Goal: Task Accomplishment & Management: Use online tool/utility

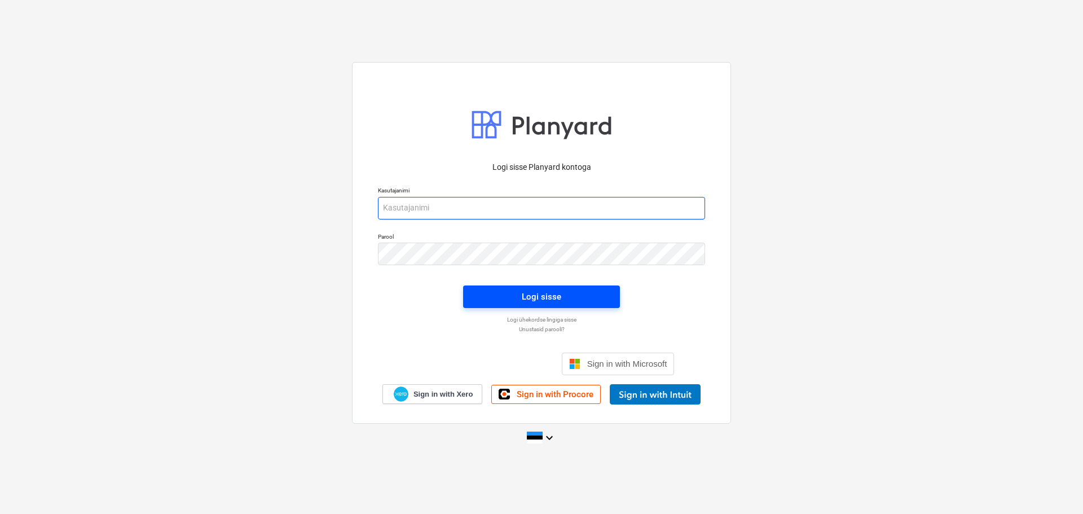
type input "[EMAIL_ADDRESS][DOMAIN_NAME]"
click at [521, 296] on span "Logi sisse" at bounding box center [542, 296] width 130 height 15
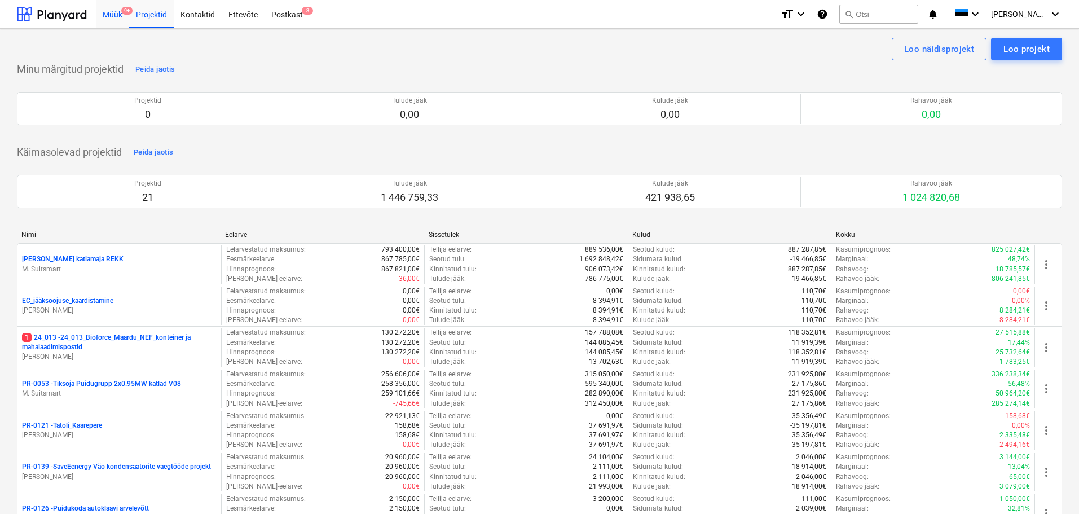
click at [106, 19] on div "Müük 9+" at bounding box center [112, 13] width 33 height 29
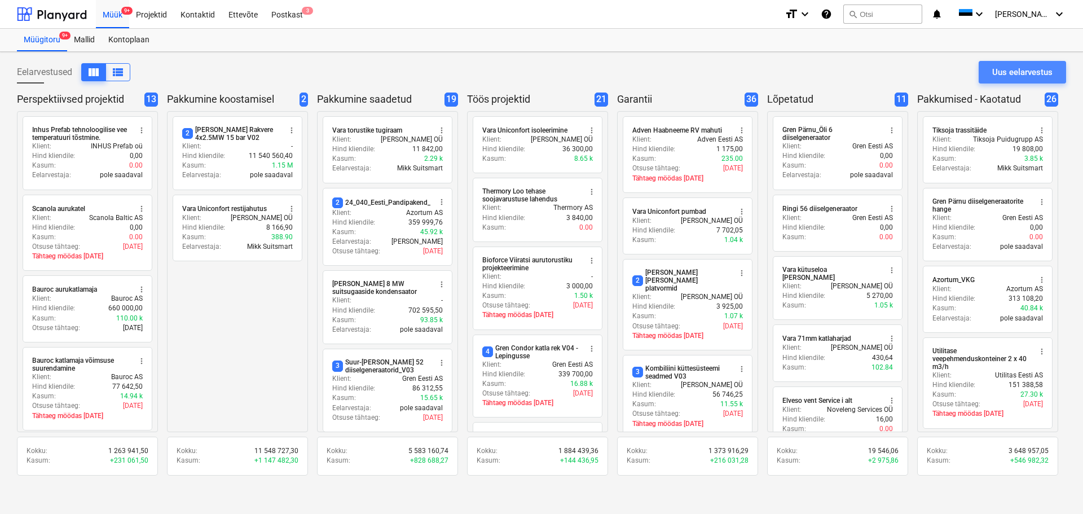
click at [1016, 68] on div "Uus eelarvestus" at bounding box center [1022, 72] width 60 height 15
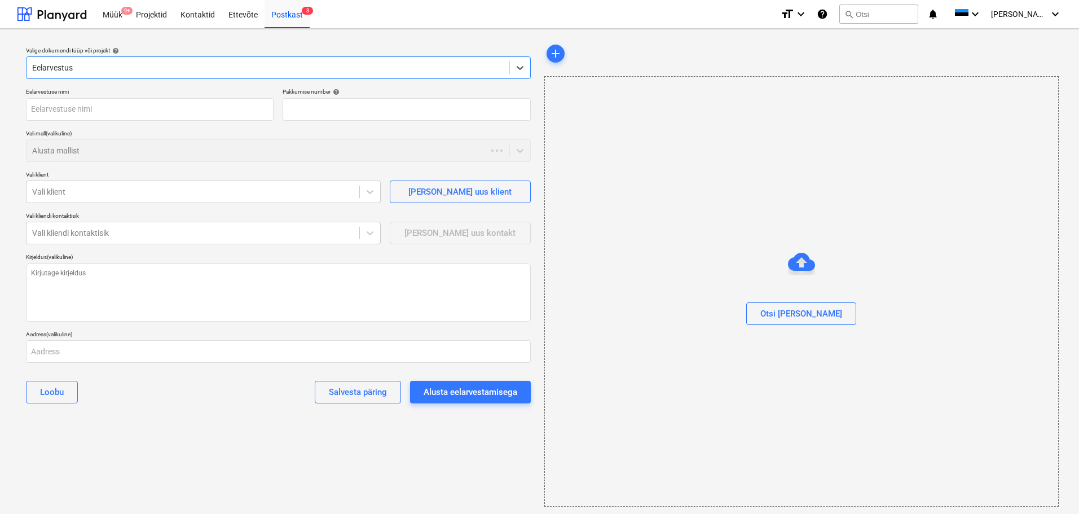
type textarea "x"
type input "QU-0176"
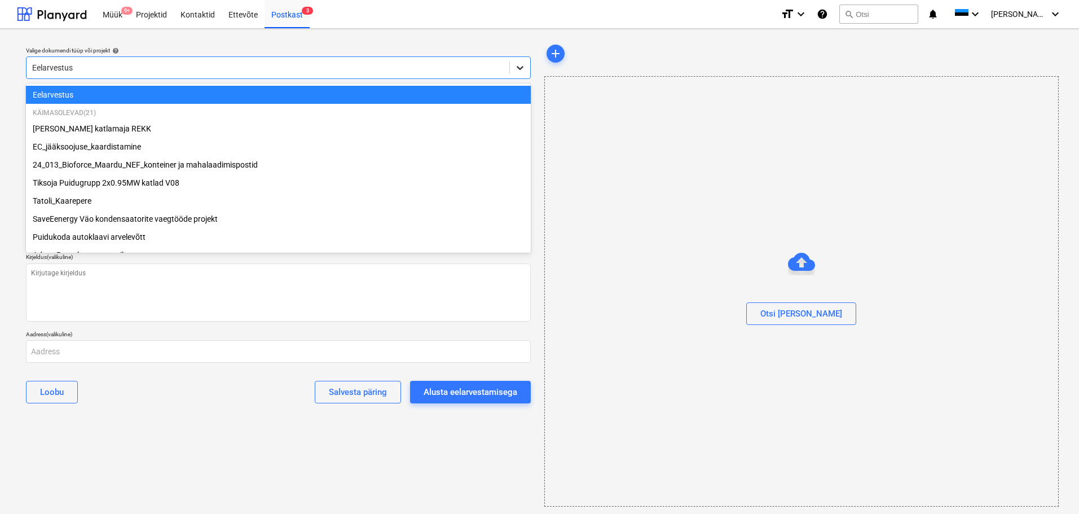
click at [515, 70] on icon at bounding box center [520, 67] width 11 height 11
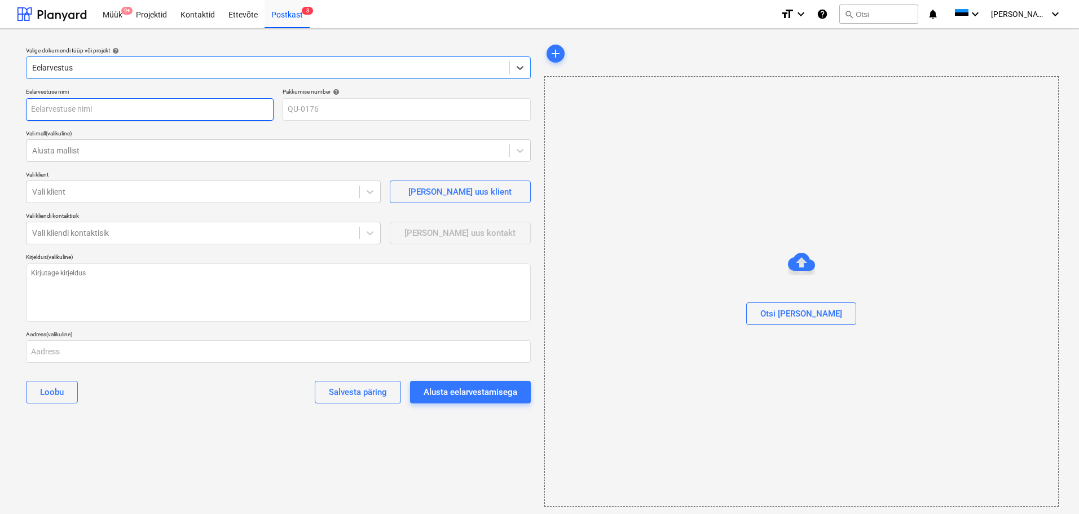
click at [88, 107] on input "text" at bounding box center [150, 109] width 248 height 23
type textarea "x"
type input "P"
type textarea "x"
type input "Pä"
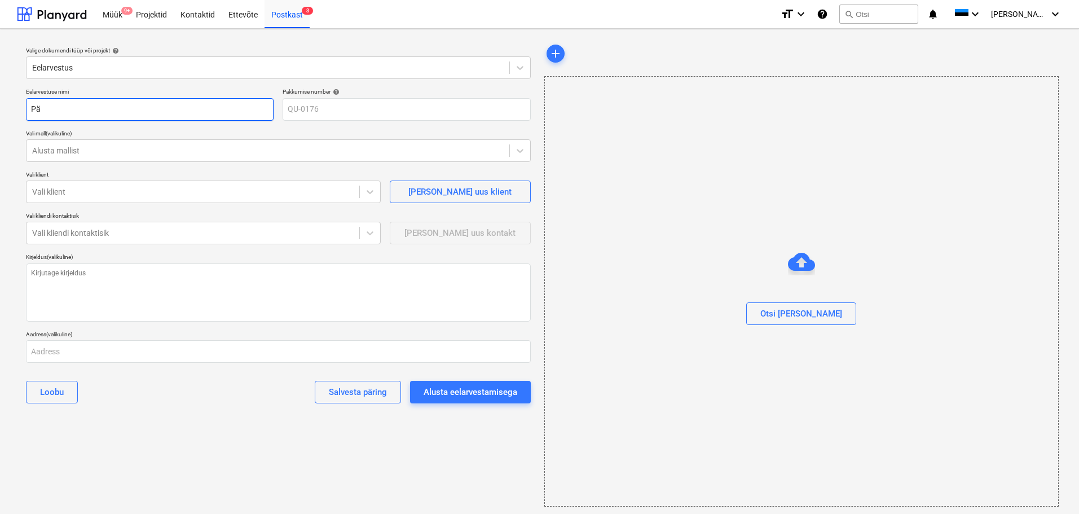
type textarea "x"
type input "Pää"
type textarea "x"
type input "Pääs"
type textarea "x"
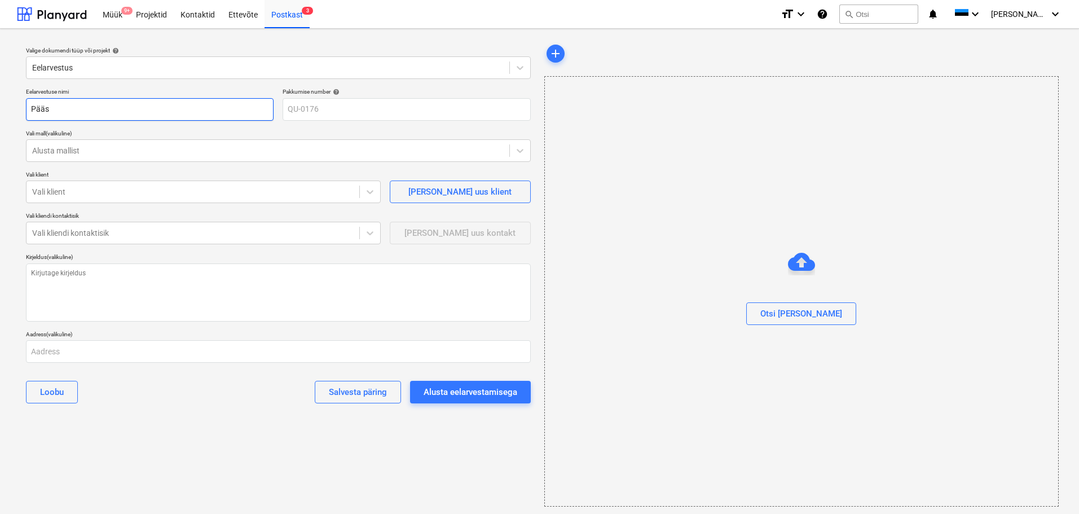
type input "Pääst"
type textarea "x"
type input "Pääste"
type textarea "x"
type input "Päästea"
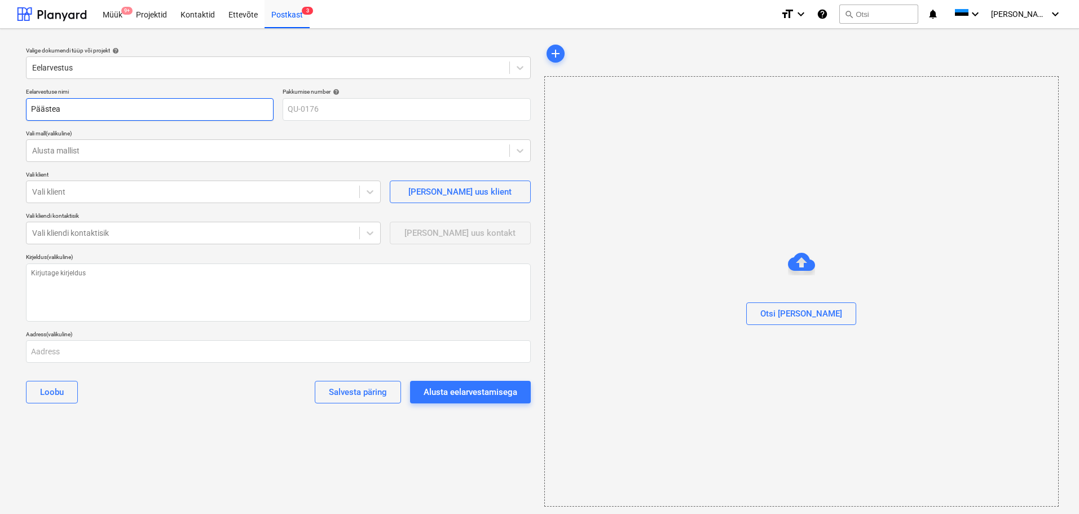
type textarea "x"
type input "Päästeau"
type textarea "x"
type input "Päästeaut"
type textarea "x"
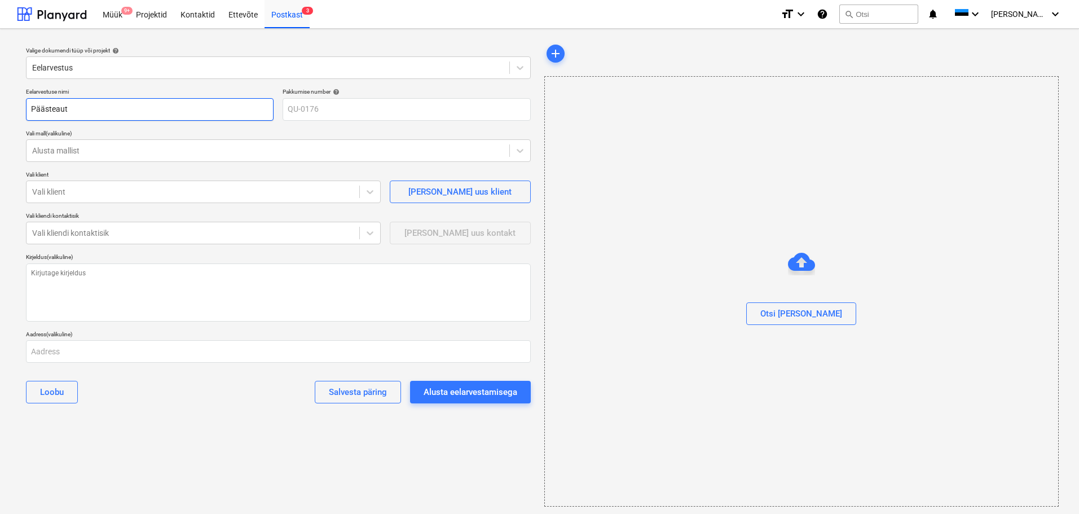
type input "Päästeauto"
type textarea "x"
type input "Päästeautod"
type textarea "x"
type input "Päästeautode"
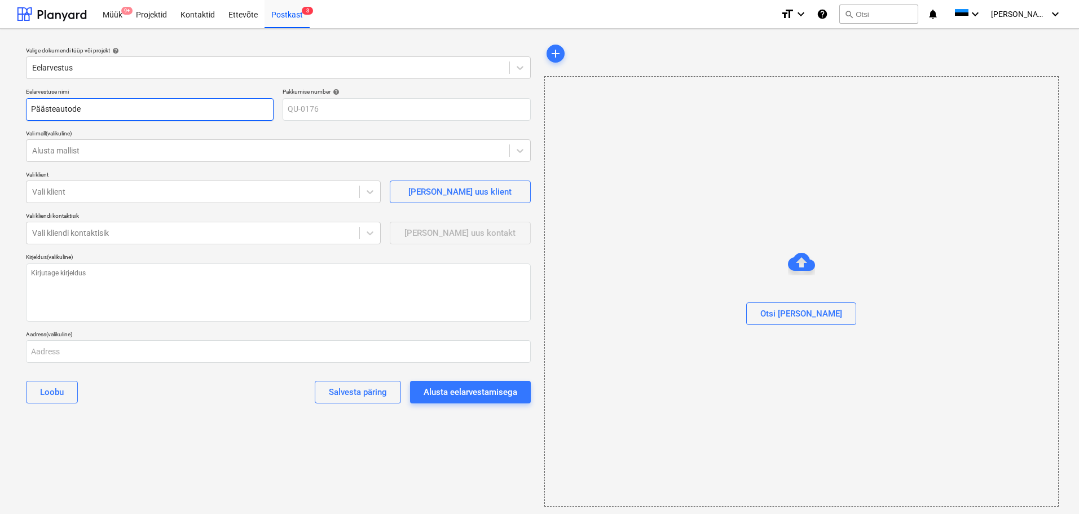
type textarea "x"
type input "Päästeautode"
type textarea "x"
type input "Päästeautode g"
type textarea "x"
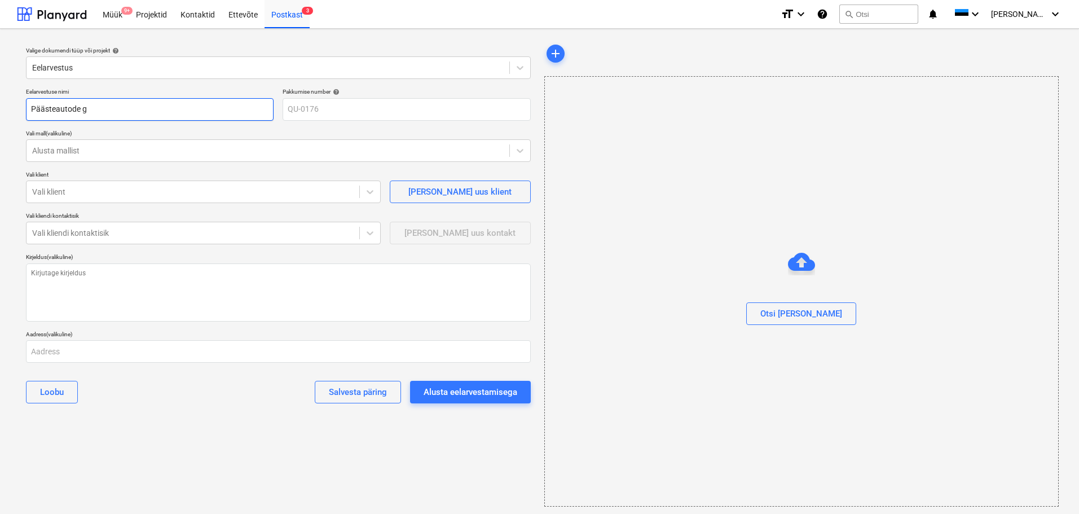
type input "Päästeautode ge"
type textarea "x"
type input "Päästeautode gen"
type textarea "x"
type input "Päästeautode gene"
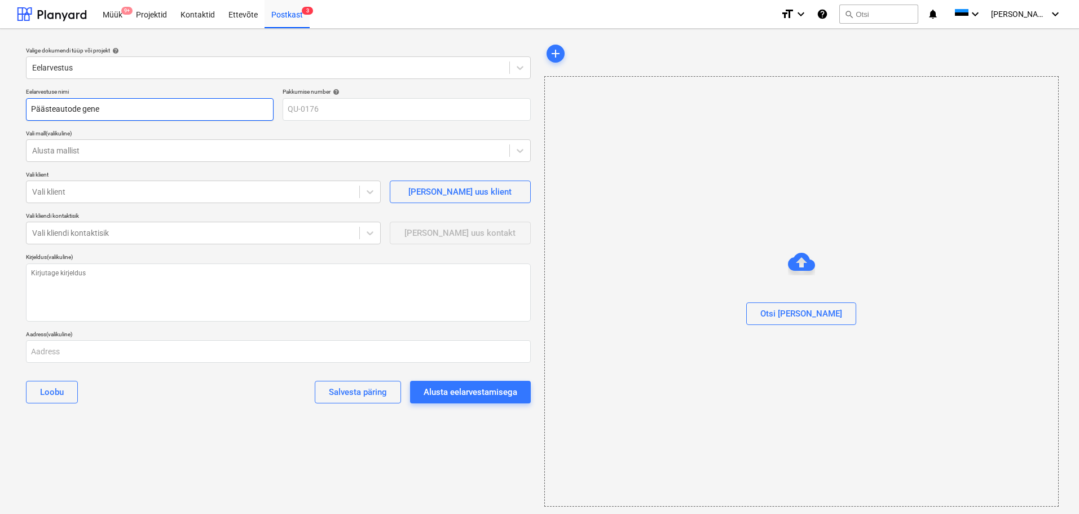
type textarea "x"
type input "Päästeautode gene"
type textarea "x"
type input "Päästeautode gene j"
type textarea "x"
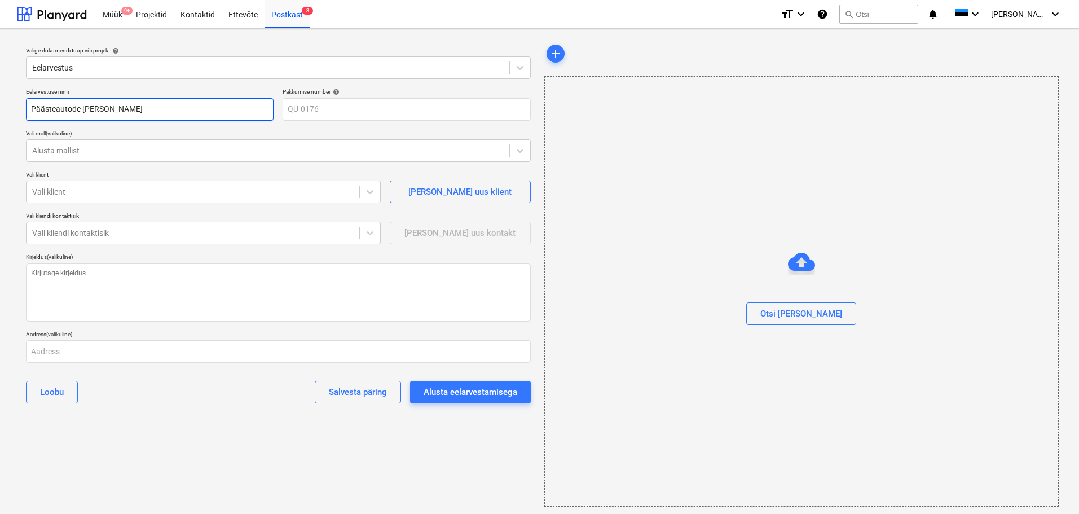
type input "Päästeautode gene ja"
type textarea "x"
type input "Päästeautode gene jah"
type textarea "x"
type input "Päästeautode gene jahu"
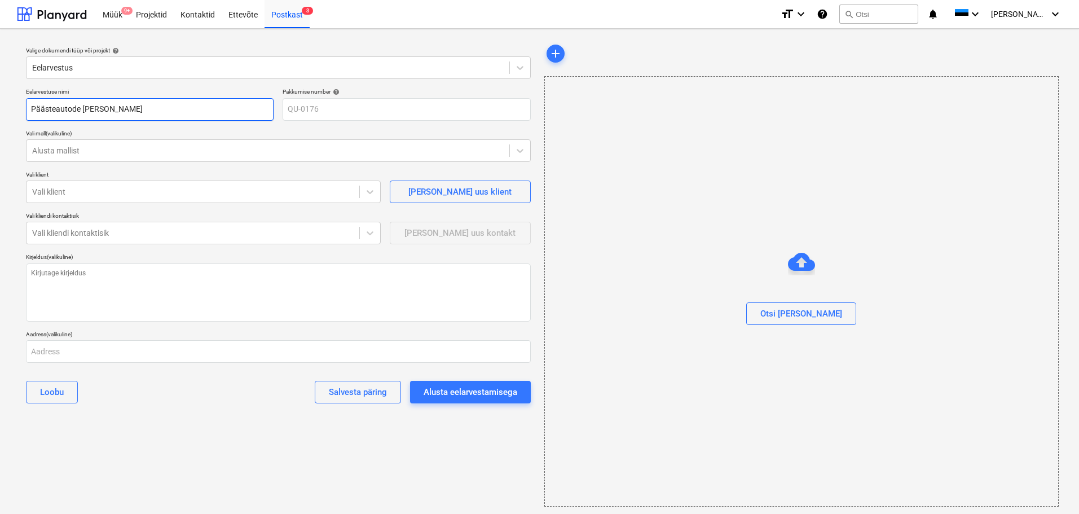
type textarea "x"
type input "Päästeautode gene jahut"
type textarea "x"
type input "Päästeautode gene jahutu"
type textarea "x"
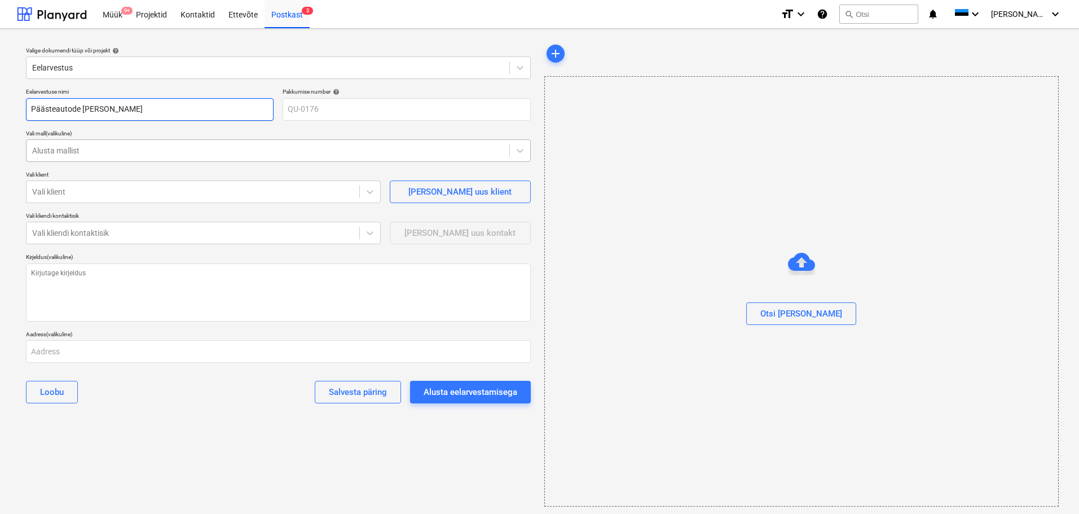
type input "Päästeautode [PERSON_NAME]"
type textarea "x"
click at [108, 151] on div at bounding box center [268, 150] width 472 height 11
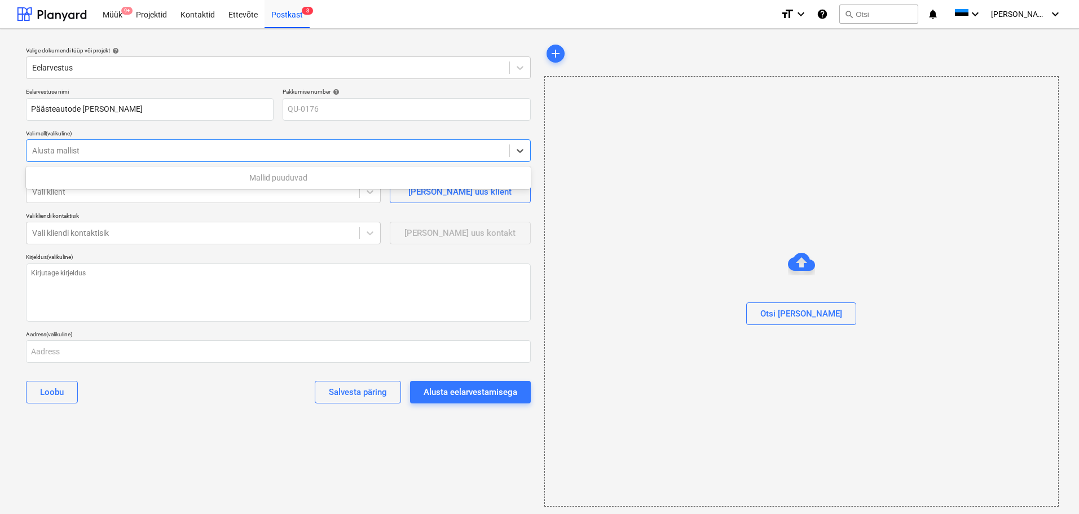
click at [108, 151] on div at bounding box center [268, 150] width 472 height 11
click at [114, 191] on div at bounding box center [193, 191] width 322 height 11
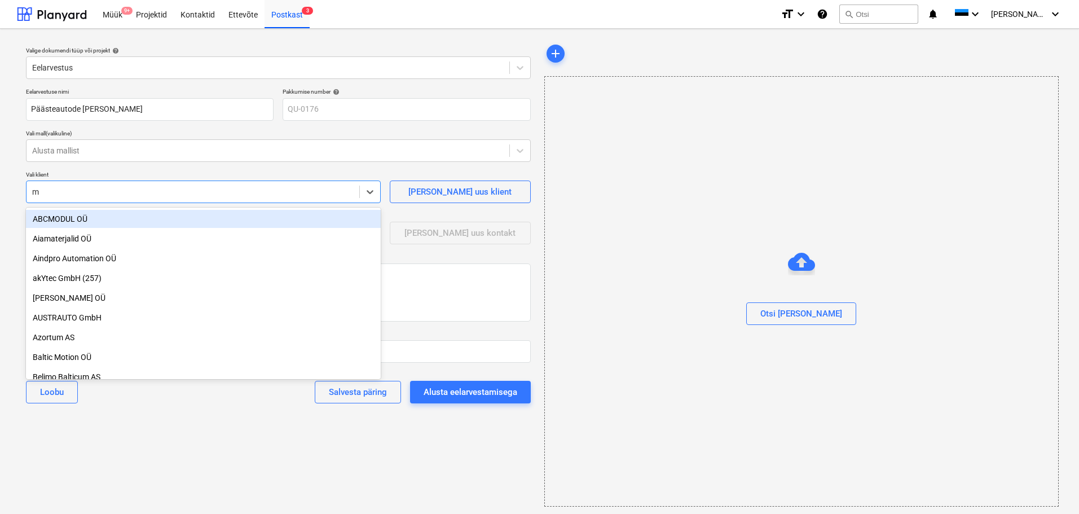
type input "md"
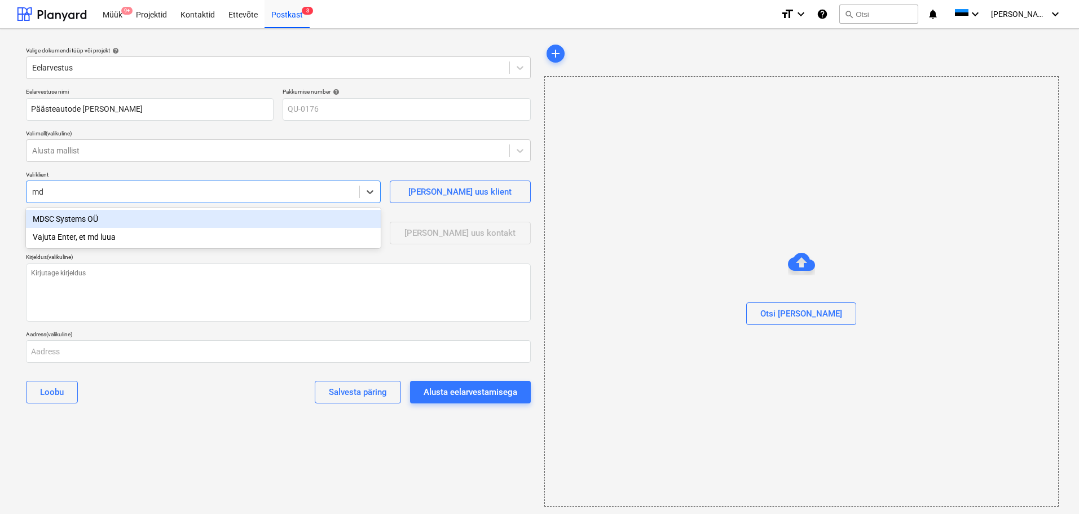
click at [91, 218] on div "MDSC Systems OÜ" at bounding box center [203, 219] width 355 height 18
type textarea "x"
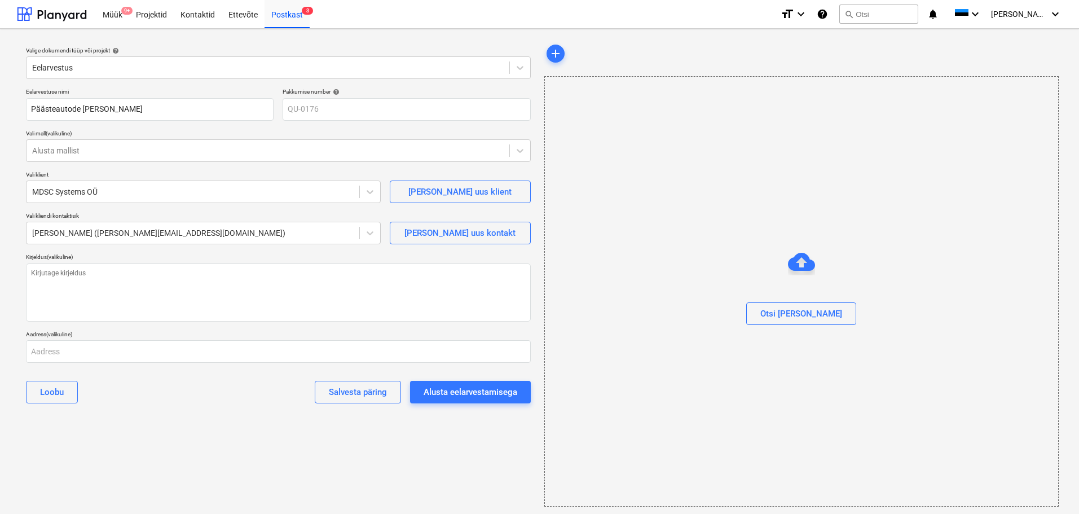
click at [91, 218] on div "Vali kliendi kontaktisik" at bounding box center [203, 215] width 355 height 7
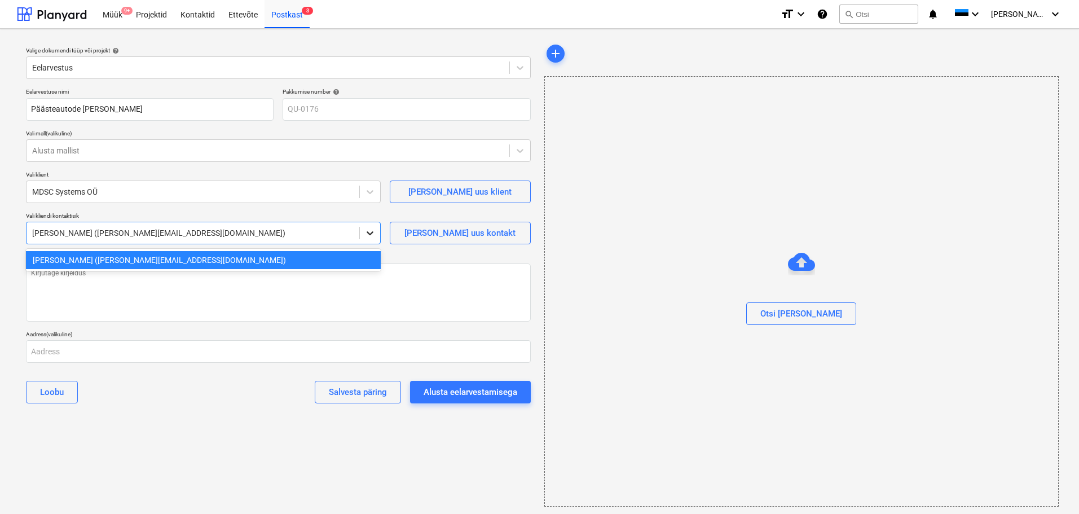
click at [365, 236] on icon at bounding box center [369, 232] width 11 height 11
click at [434, 235] on div "Lisa uus kontakt" at bounding box center [460, 233] width 111 height 15
type textarea "x"
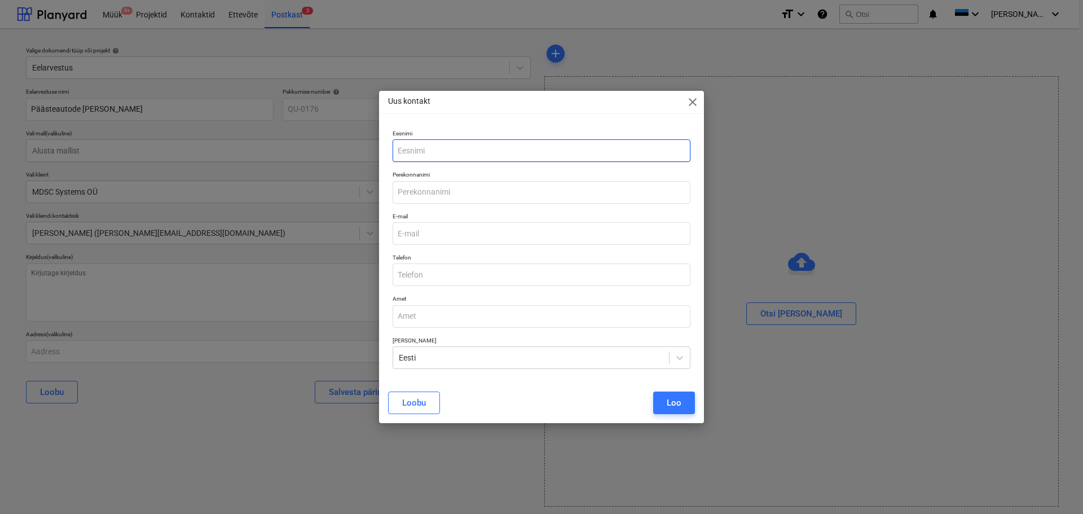
click at [445, 151] on input "text" at bounding box center [542, 150] width 298 height 23
type input "Raul"
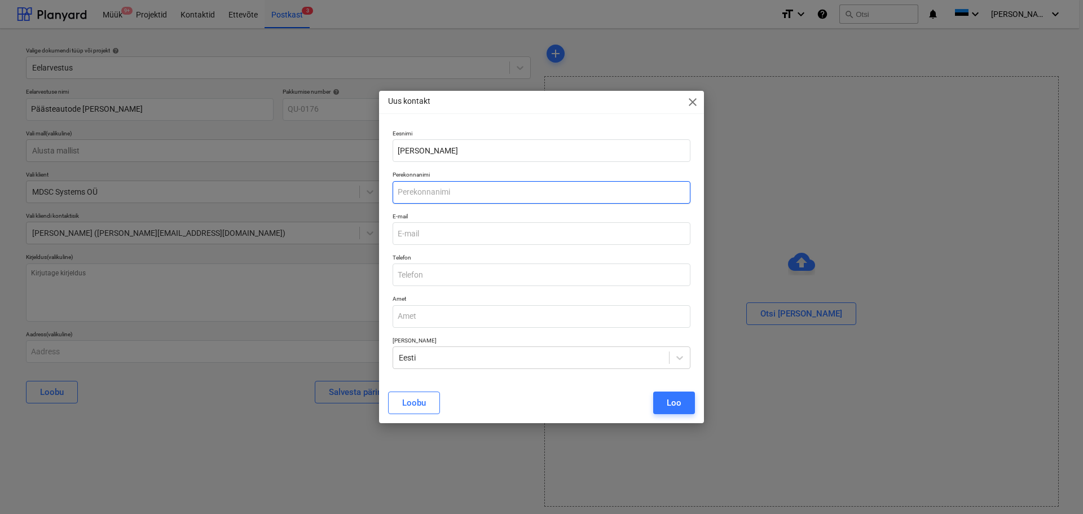
click at [451, 191] on input "text" at bounding box center [542, 192] width 298 height 23
type input "Sink"
click at [442, 235] on input "email" at bounding box center [542, 233] width 298 height 23
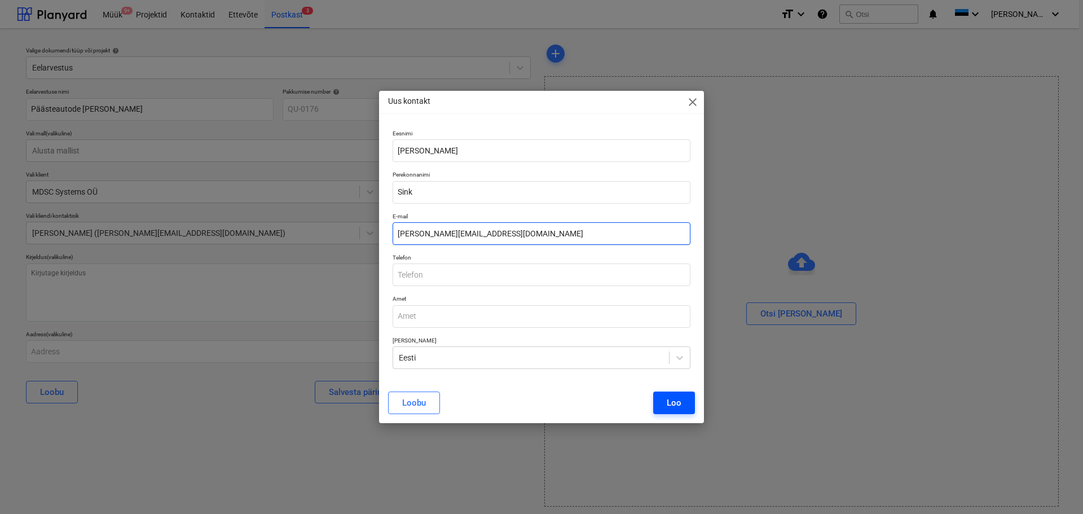
type input "raul.sink@maru.ee"
click at [666, 405] on button "Loo" at bounding box center [674, 403] width 42 height 23
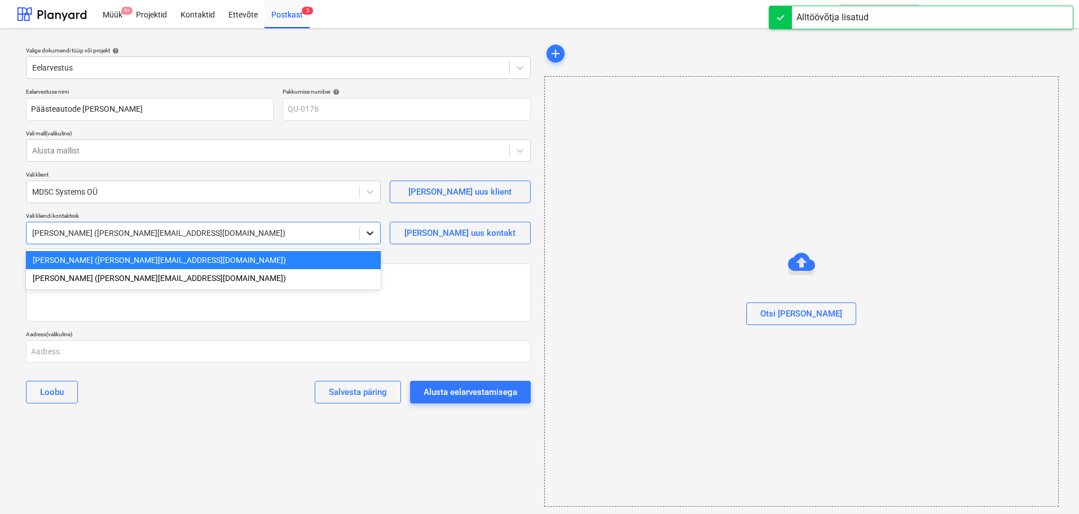
click at [368, 235] on icon at bounding box center [369, 232] width 11 height 11
click at [143, 277] on div "Raul Sink (raul.sink@maru.ee)" at bounding box center [203, 278] width 355 height 18
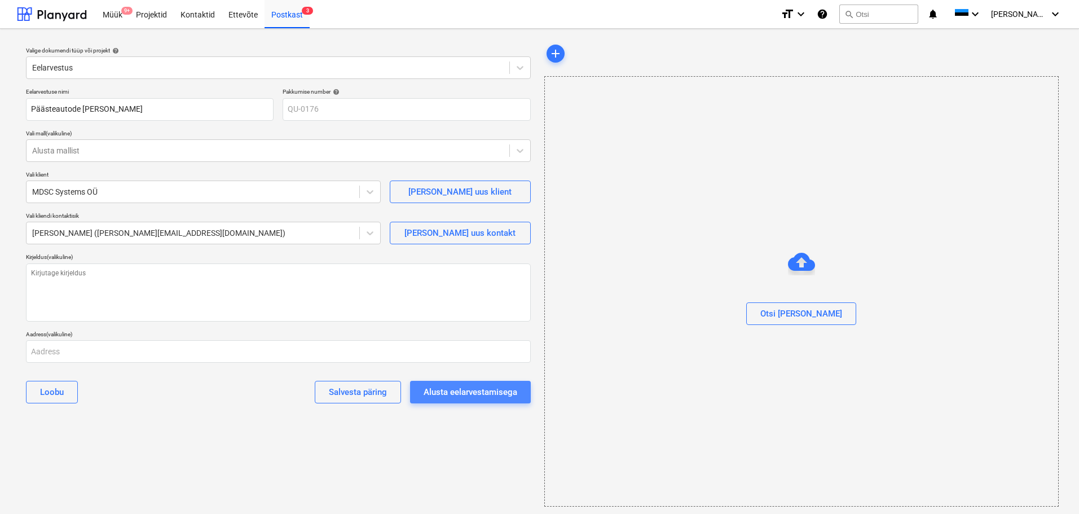
click at [502, 403] on button "Alusta eelarvestamisega" at bounding box center [470, 392] width 121 height 23
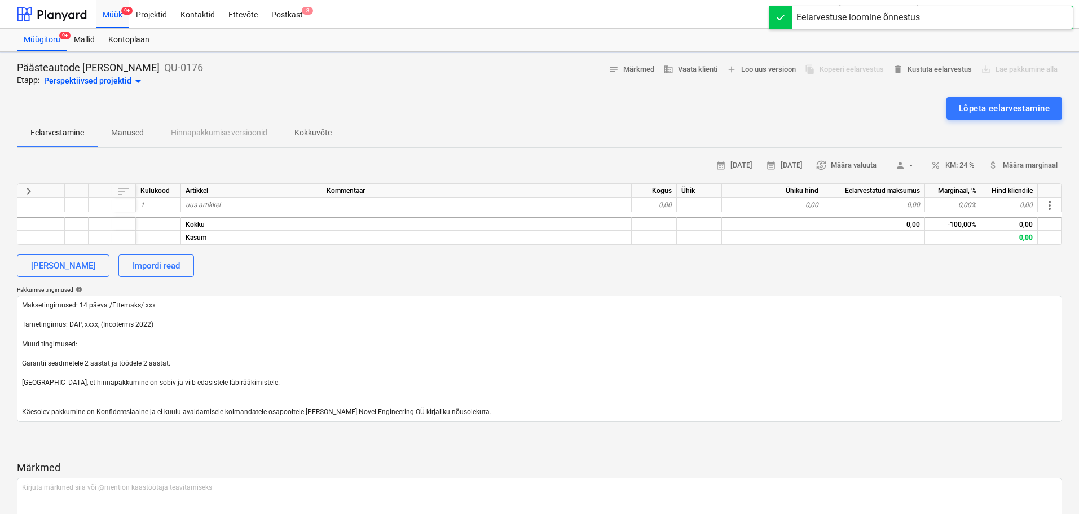
type textarea "x"
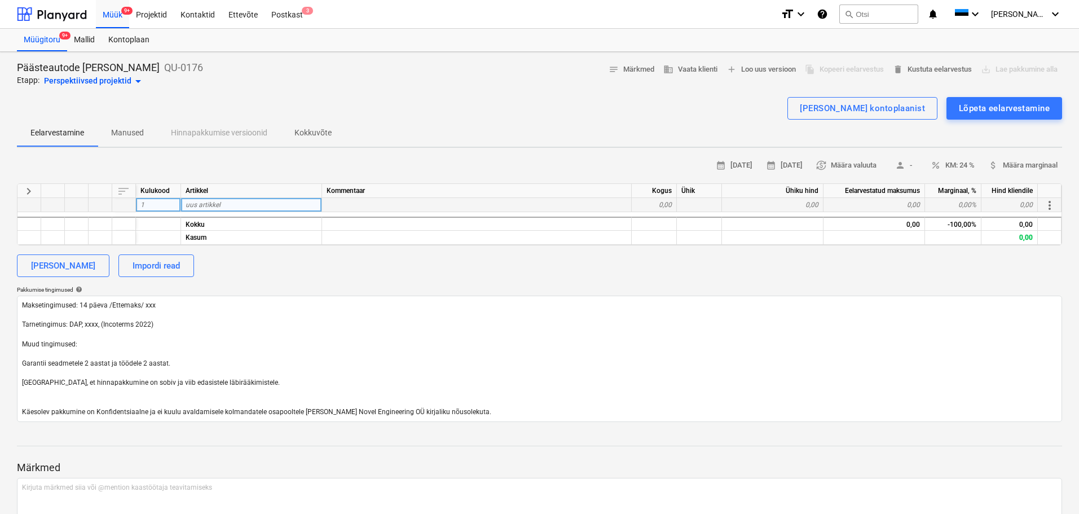
click at [219, 203] on span "uus artikkel" at bounding box center [203, 205] width 35 height 8
type input "Elektritööd"
type textarea "x"
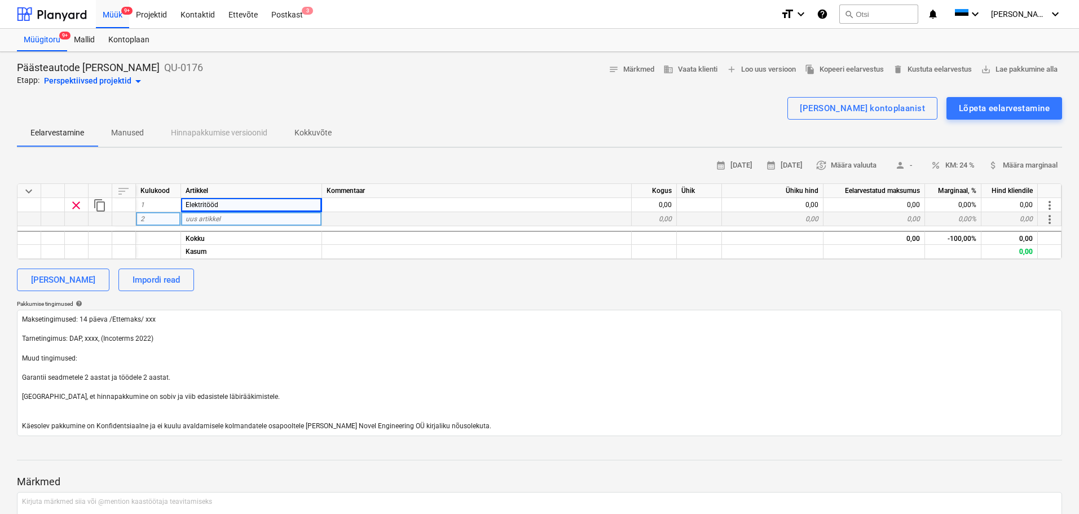
click at [213, 220] on span "uus artikkel" at bounding box center [203, 219] width 35 height 8
type input "Elektrimaterjal"
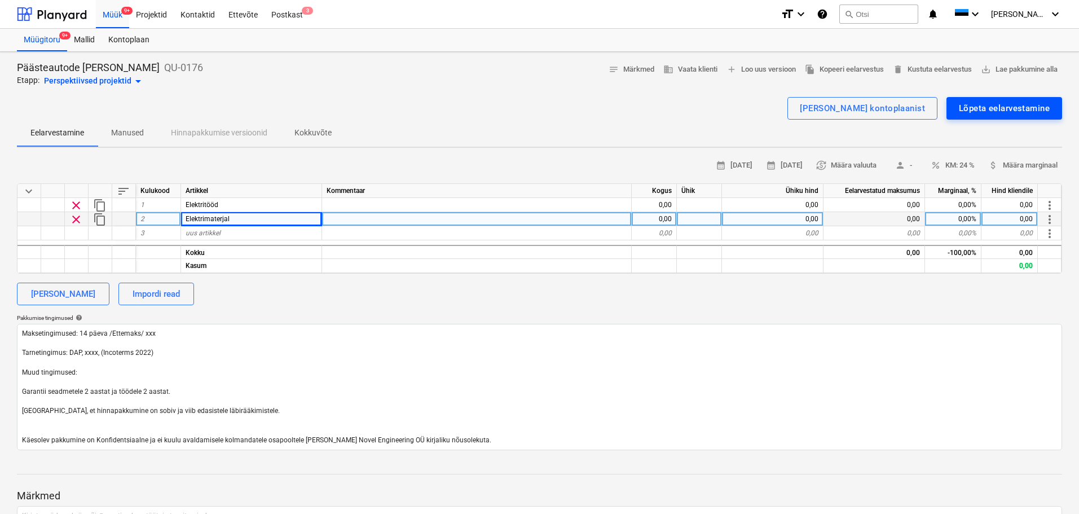
click at [1025, 116] on div "Lõpeta eelarvestamine" at bounding box center [1004, 108] width 91 height 15
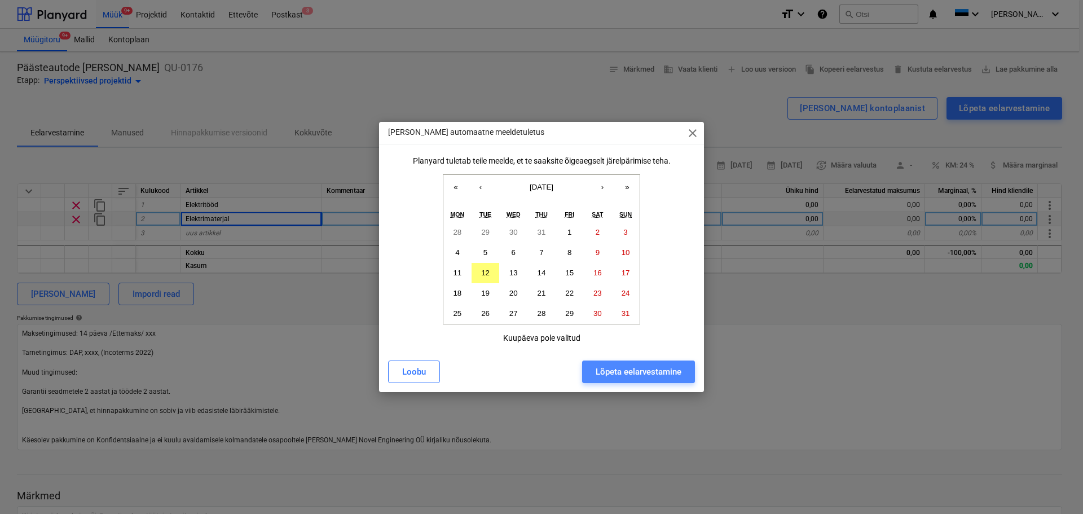
click at [610, 377] on div "Lõpeta eelarvestamine" at bounding box center [639, 371] width 86 height 15
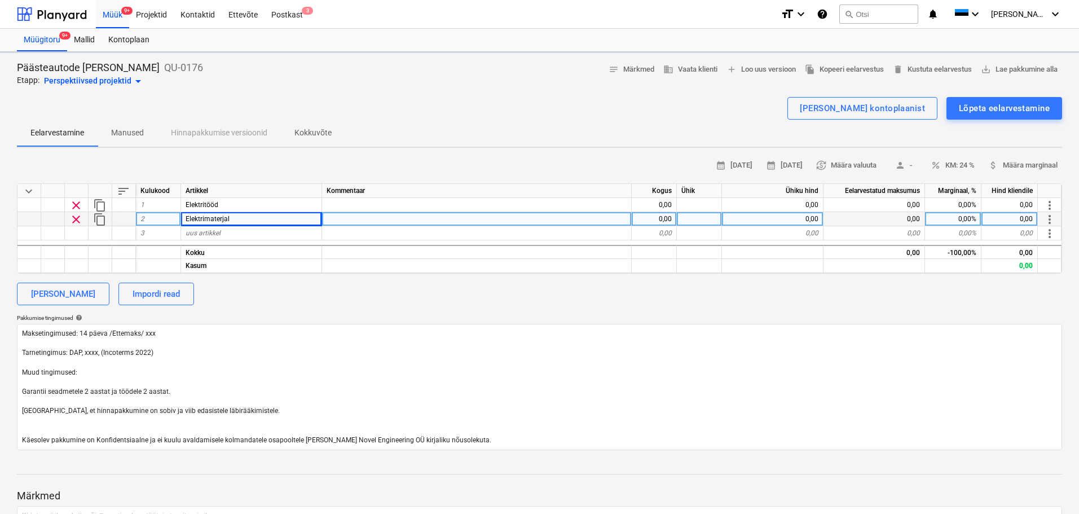
type textarea "x"
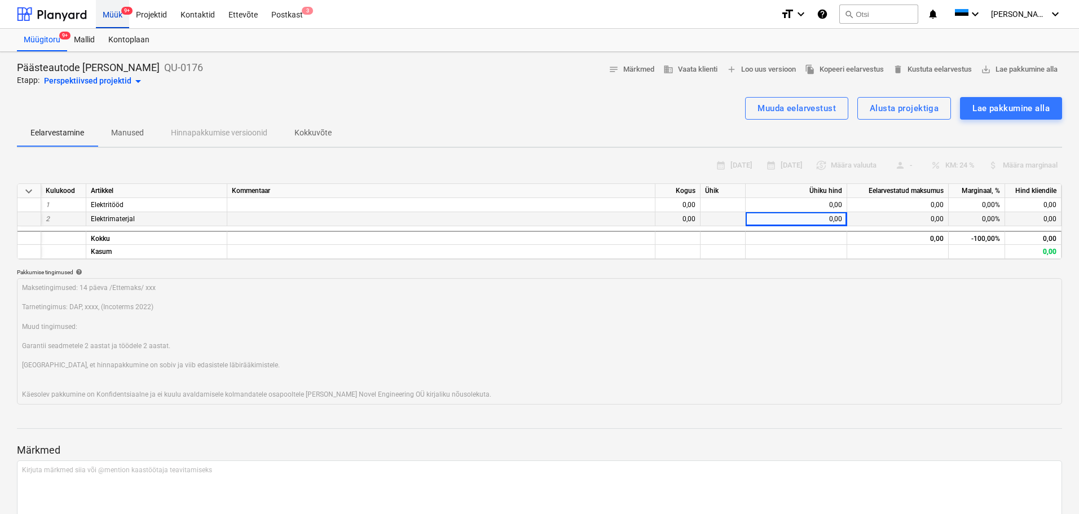
click at [111, 18] on div "Müük 9+" at bounding box center [112, 13] width 33 height 29
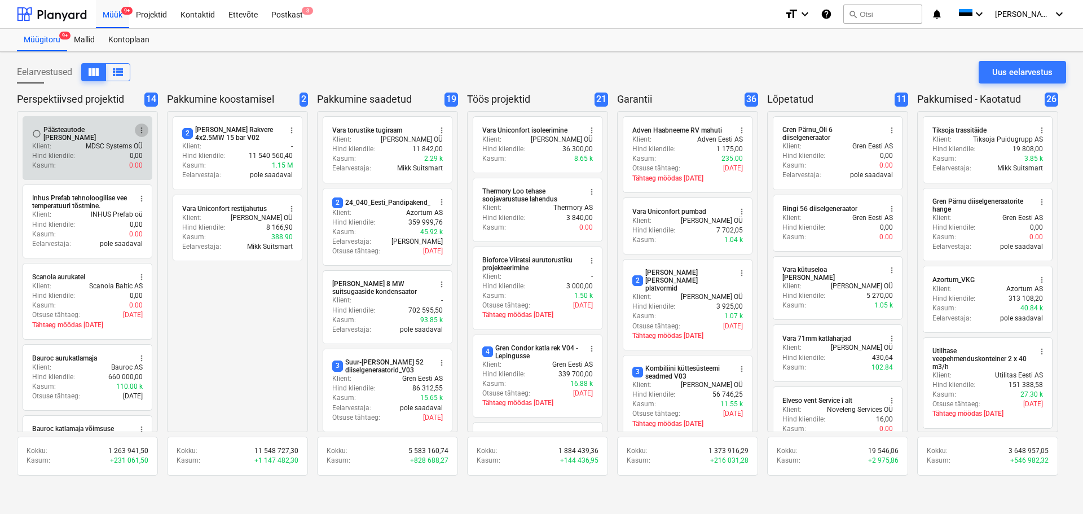
click at [143, 129] on span "more_vert" at bounding box center [141, 130] width 9 height 9
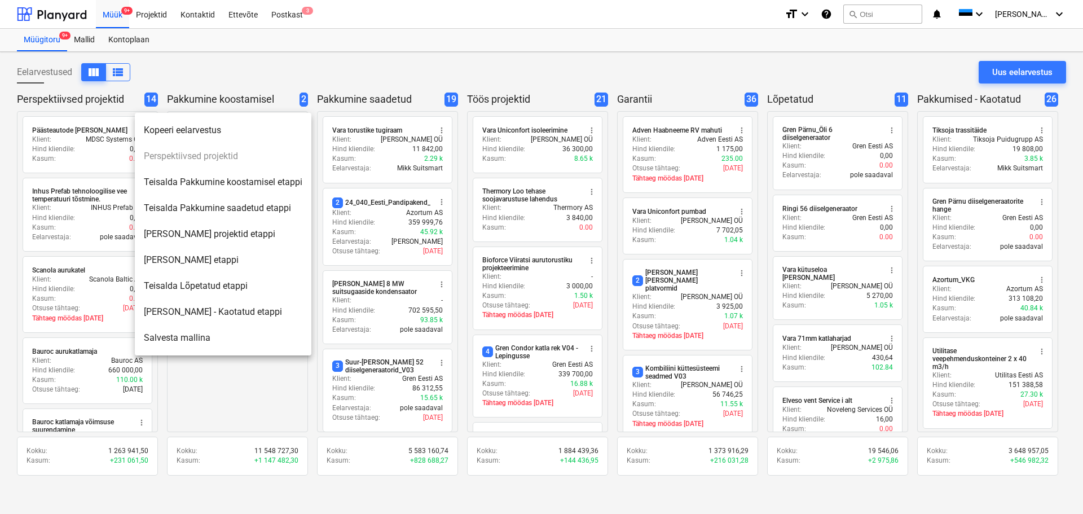
click at [193, 234] on li "Teisalda Töös projektid etappi" at bounding box center [223, 234] width 177 height 26
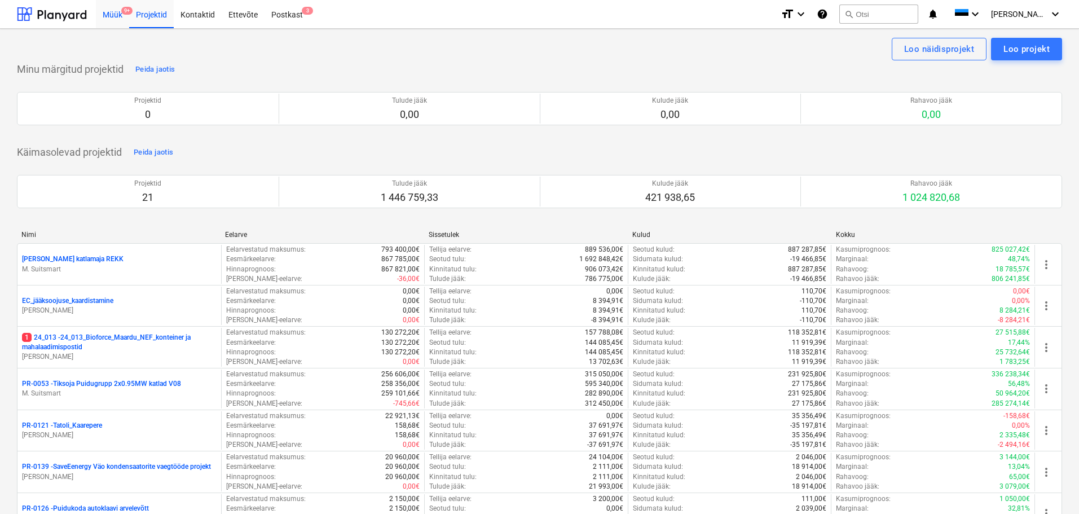
click at [117, 21] on div "Müük 9+" at bounding box center [112, 13] width 33 height 29
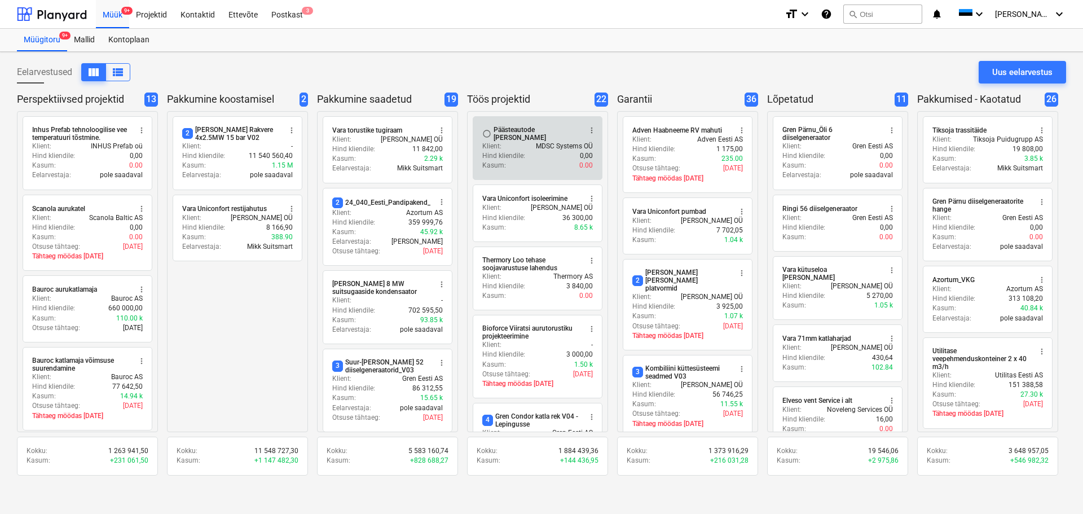
click at [519, 129] on div "Päästeautode [PERSON_NAME]" at bounding box center [537, 134] width 87 height 16
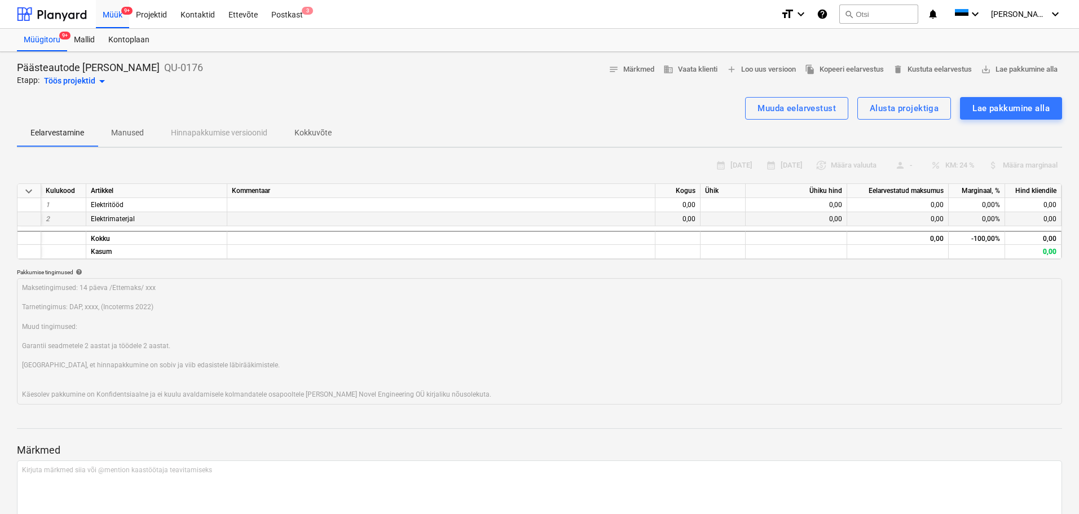
click at [167, 221] on div "Elektrimaterjal" at bounding box center [156, 219] width 141 height 14
click at [178, 222] on div "Elektrimaterjal" at bounding box center [156, 219] width 141 height 14
click at [251, 218] on div at bounding box center [441, 219] width 428 height 14
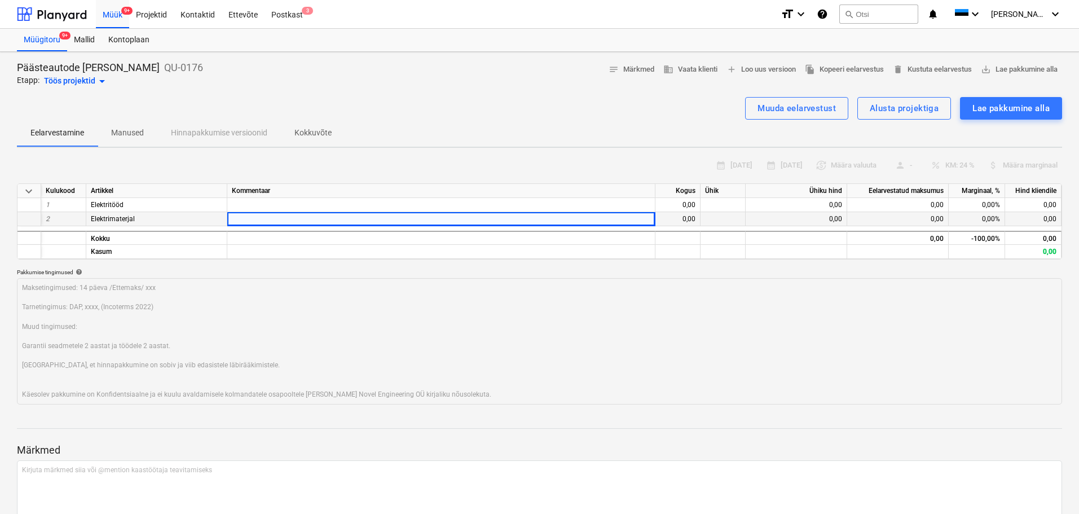
click at [204, 217] on div "Elektrimaterjal" at bounding box center [156, 219] width 141 height 14
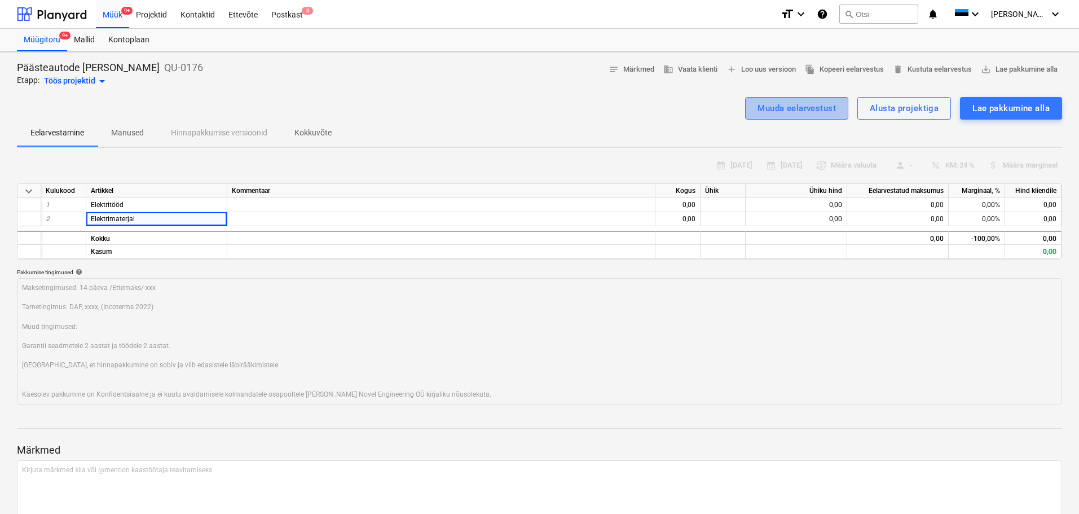
click at [819, 111] on div "Muuda eelarvestust" at bounding box center [797, 108] width 78 height 15
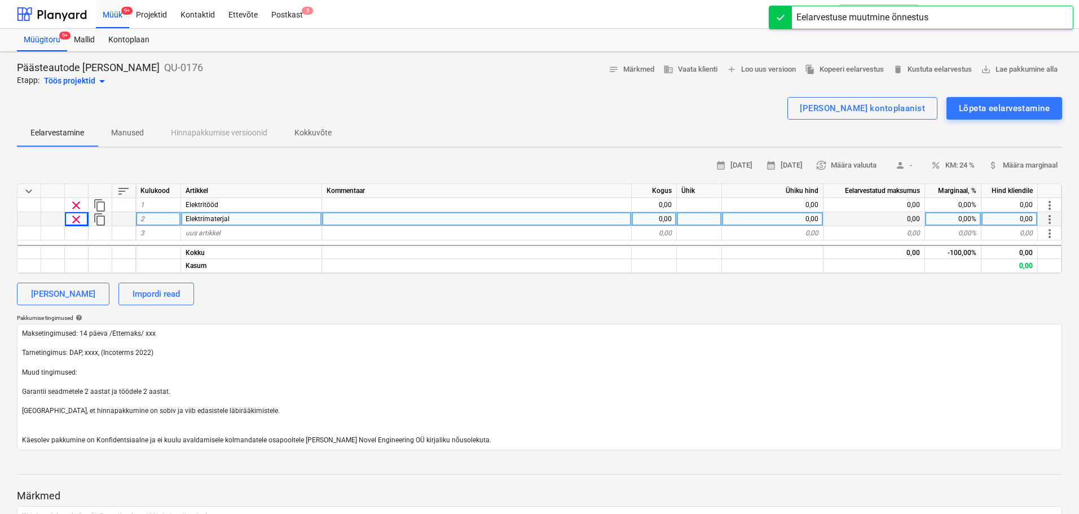
click at [239, 219] on div "Elektrimaterjal" at bounding box center [251, 219] width 141 height 14
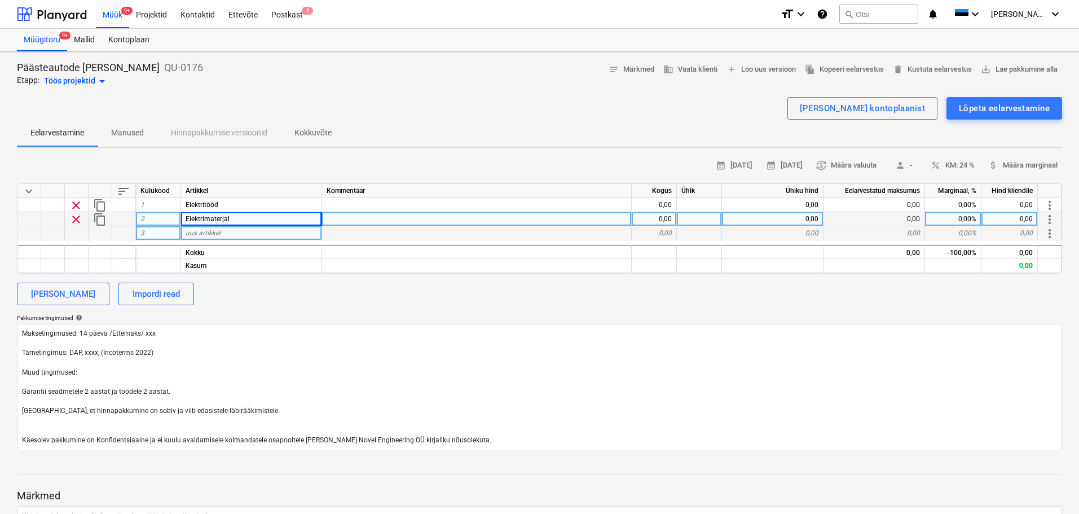
click at [245, 236] on div "uus artikkel" at bounding box center [251, 233] width 141 height 14
click at [249, 218] on div "Elektrimaterjal" at bounding box center [251, 219] width 141 height 14
drag, startPoint x: 249, startPoint y: 219, endPoint x: 101, endPoint y: 222, distance: 148.4
click at [101, 222] on span "content_copy" at bounding box center [100, 220] width 14 height 14
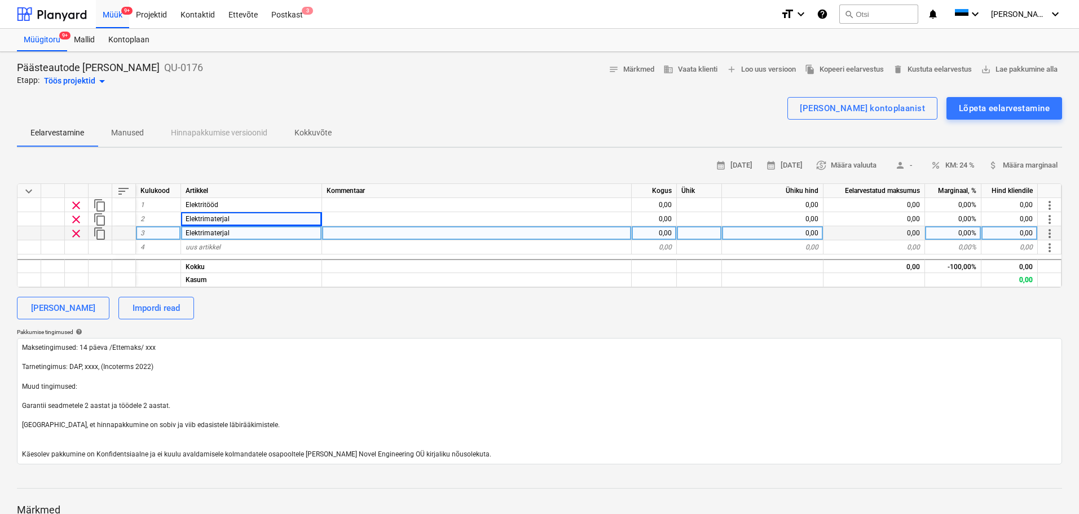
click at [29, 234] on div at bounding box center [29, 233] width 24 height 14
click at [247, 233] on div "Elektrimaterjal" at bounding box center [251, 233] width 141 height 14
click at [90, 306] on button "[PERSON_NAME]" at bounding box center [63, 308] width 93 height 23
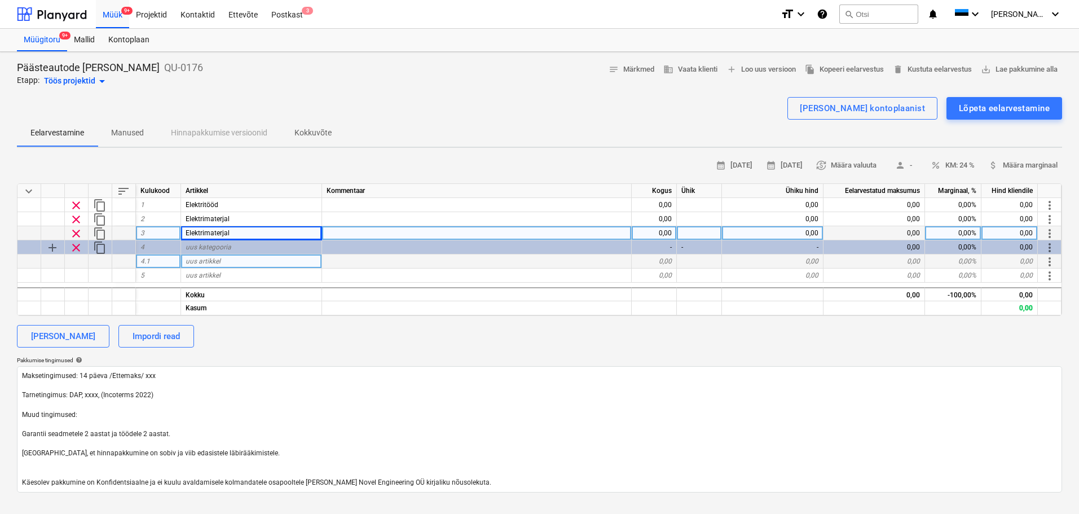
click at [232, 260] on div "uus artikkel" at bounding box center [251, 261] width 141 height 14
click at [233, 234] on div "Elektrimaterjal" at bounding box center [251, 233] width 141 height 14
click at [77, 233] on span "clear" at bounding box center [76, 234] width 14 height 14
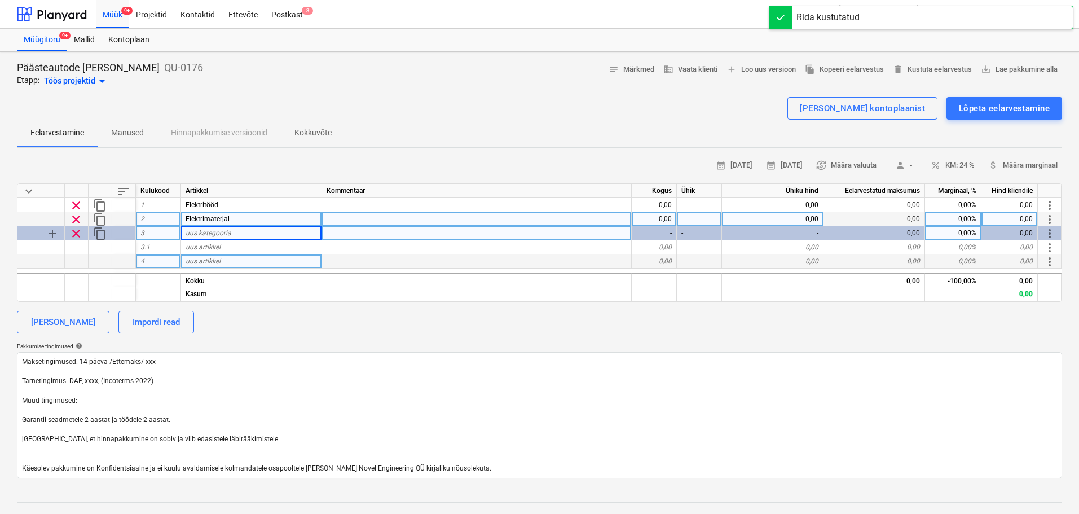
click at [76, 221] on span "clear" at bounding box center [76, 220] width 14 height 14
type textarea "x"
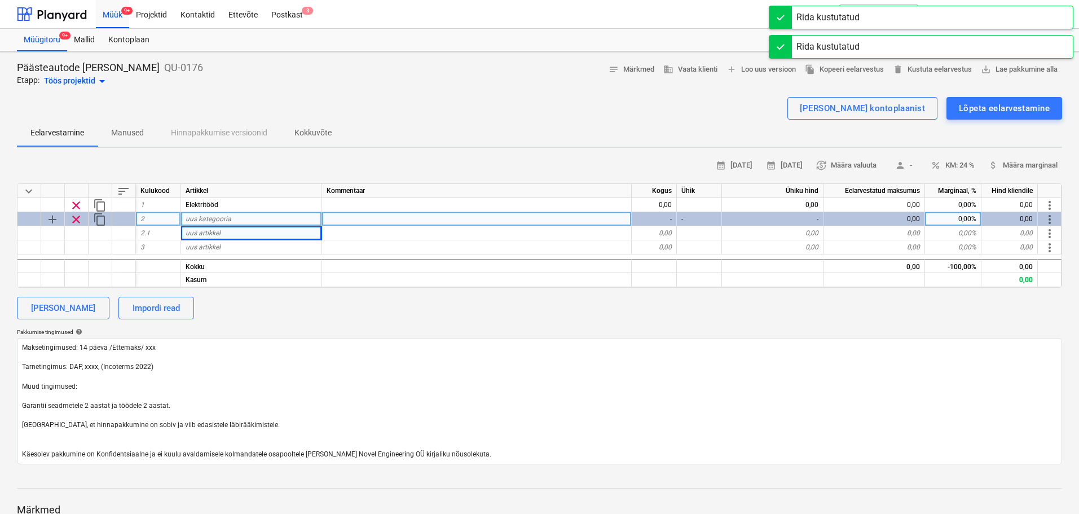
click at [240, 218] on div "uus kategooria" at bounding box center [251, 219] width 141 height 14
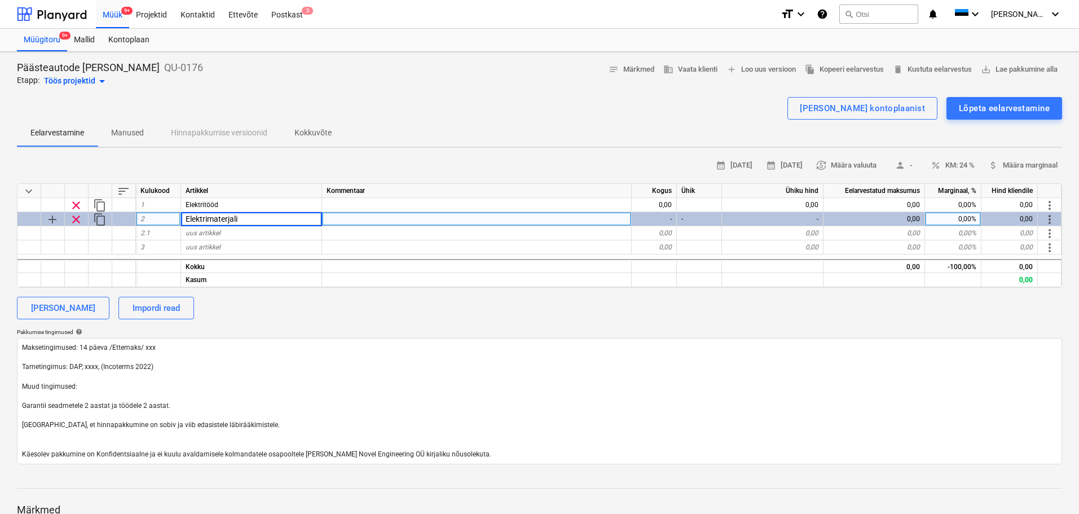
type input "Elektrimaterjalid"
type textarea "x"
click at [236, 236] on div "uus artikkel" at bounding box center [251, 233] width 141 height 14
type input "Selektorlüliti"
click at [653, 237] on div "0,00" at bounding box center [654, 233] width 45 height 14
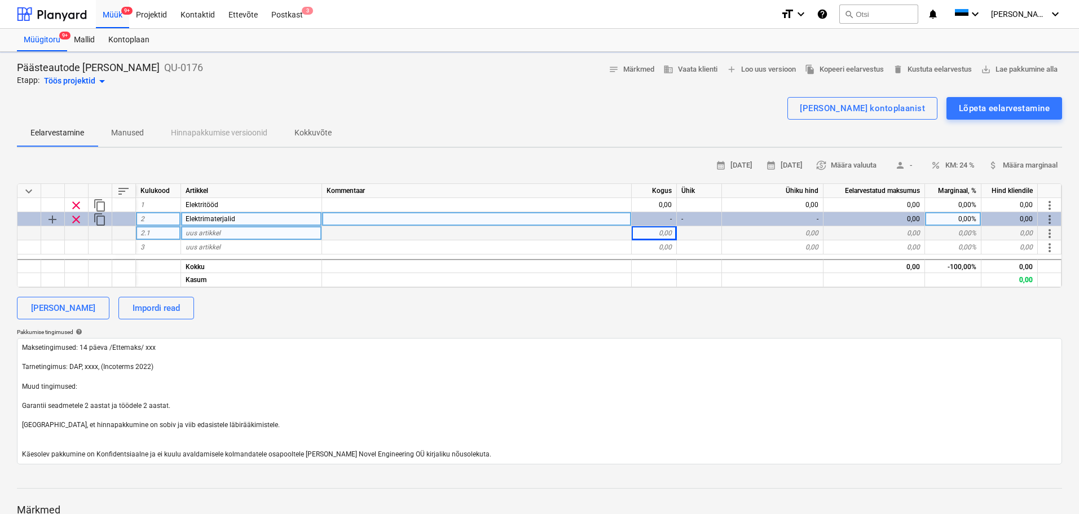
type textarea "x"
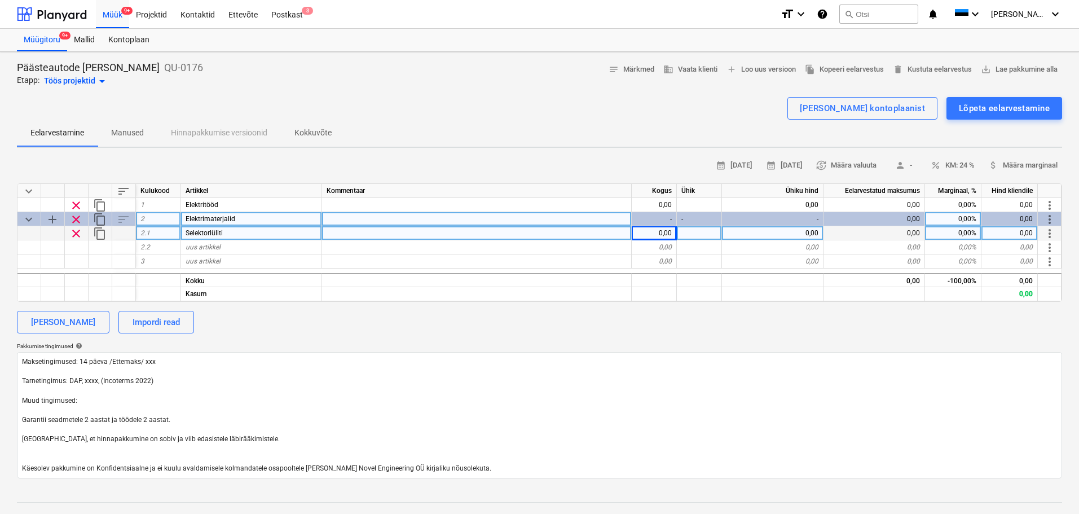
click at [653, 236] on div "0,00" at bounding box center [654, 233] width 45 height 14
type input "16"
type textarea "x"
click at [700, 234] on div at bounding box center [699, 233] width 45 height 14
type input "tk"
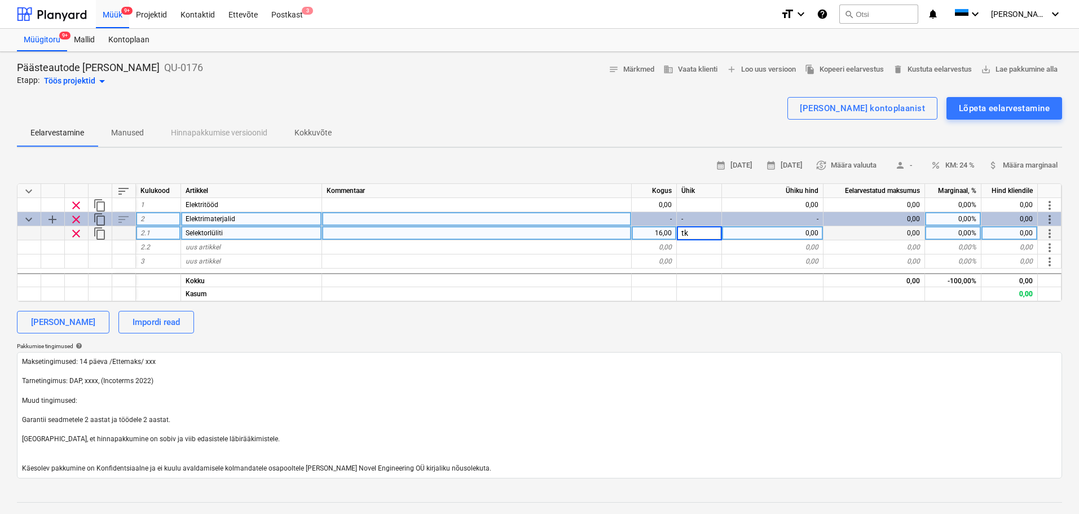
click at [752, 232] on div "0,00" at bounding box center [773, 233] width 102 height 14
type textarea "x"
click at [661, 238] on div "16,00" at bounding box center [654, 233] width 45 height 14
type input "1"
click at [799, 236] on div "0,00" at bounding box center [773, 233] width 102 height 14
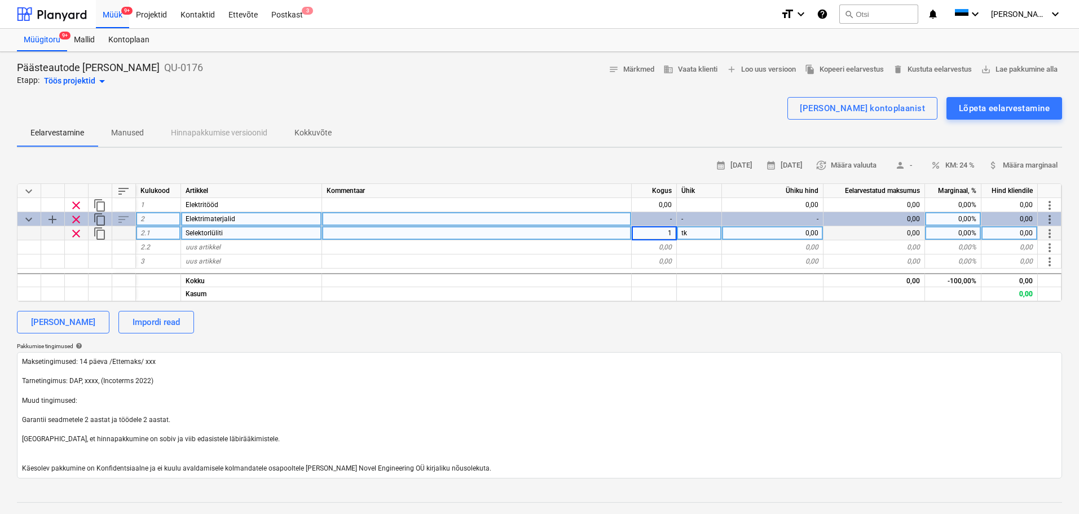
type textarea "x"
type input "16"
type textarea "x"
click at [955, 231] on div "0,00%" at bounding box center [953, 233] width 56 height 14
type input "30"
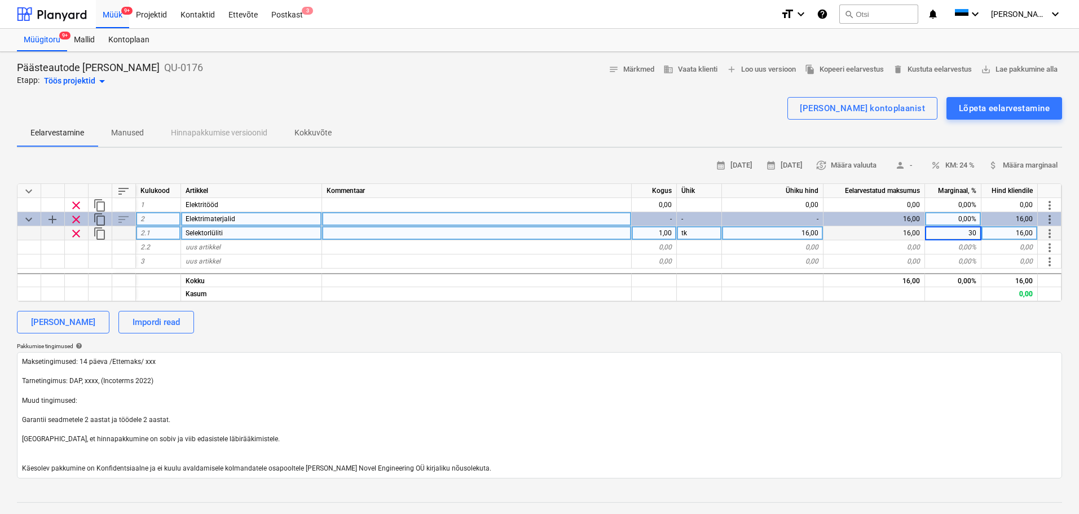
type textarea "x"
click at [235, 247] on div "uus artikkel" at bounding box center [251, 247] width 141 height 14
type input "Kaabel"
type textarea "x"
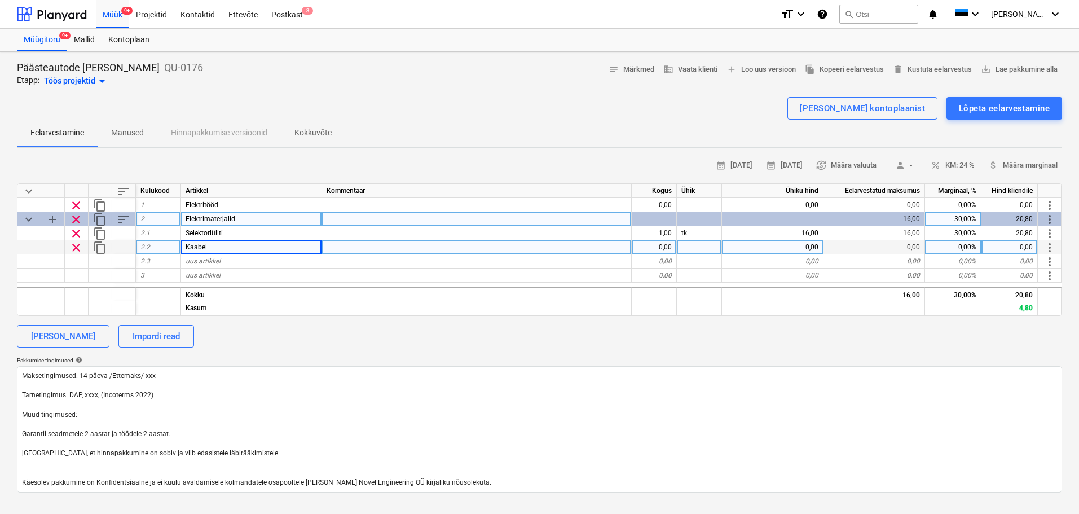
click at [658, 247] on div "0,00" at bounding box center [654, 247] width 45 height 14
type input "1"
click at [704, 249] on div at bounding box center [699, 247] width 45 height 14
type textarea "x"
type input "tk"
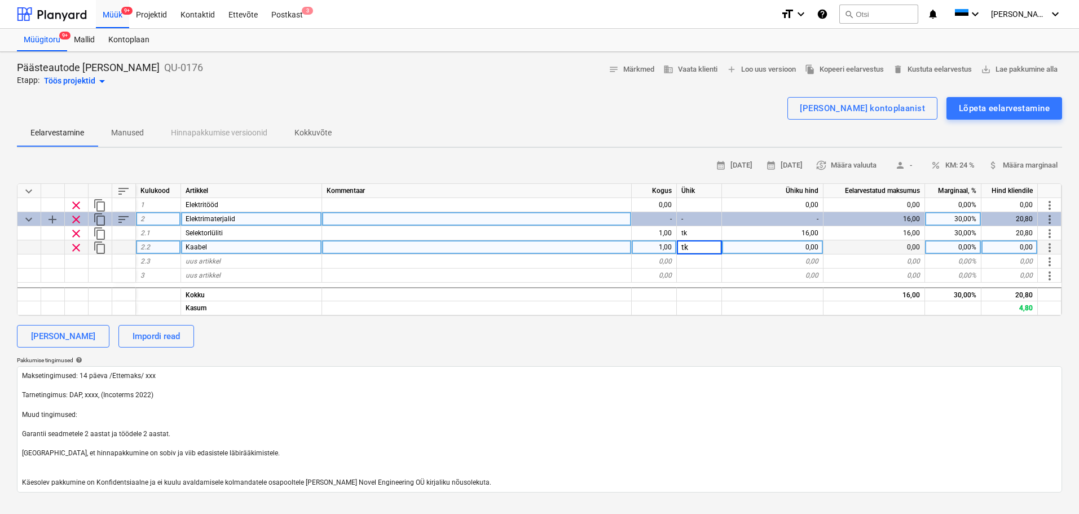
click at [768, 248] on div "0,00" at bounding box center [773, 247] width 102 height 14
type textarea "x"
click at [229, 249] on div "Kaabel" at bounding box center [251, 247] width 141 height 14
click at [229, 247] on input "Kaabel" at bounding box center [251, 247] width 140 height 14
type input "Kaabel+[PERSON_NAME]"
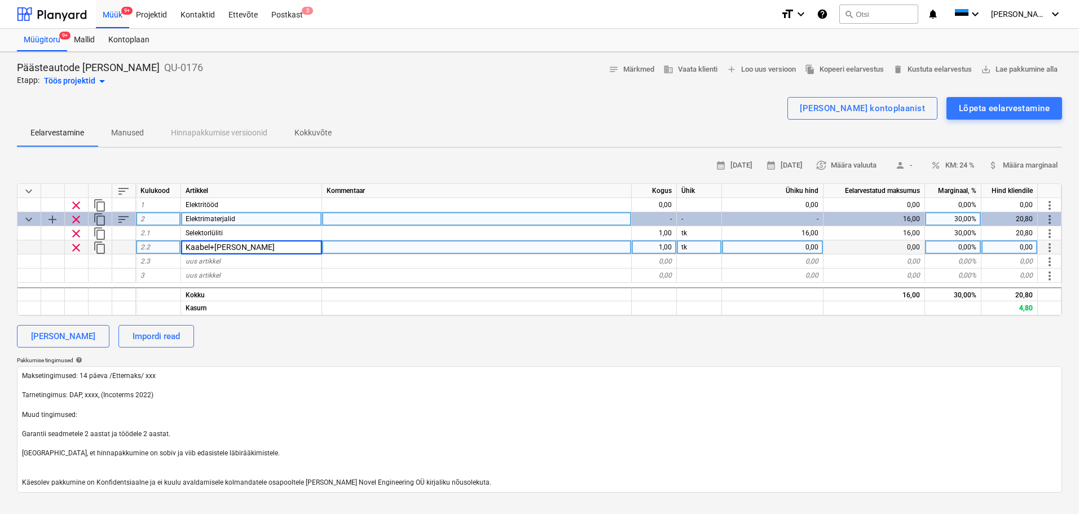
type textarea "x"
click at [742, 245] on div "0,00" at bounding box center [773, 247] width 102 height 14
type input "121"
click at [905, 248] on div "0,00" at bounding box center [875, 247] width 102 height 14
type textarea "x"
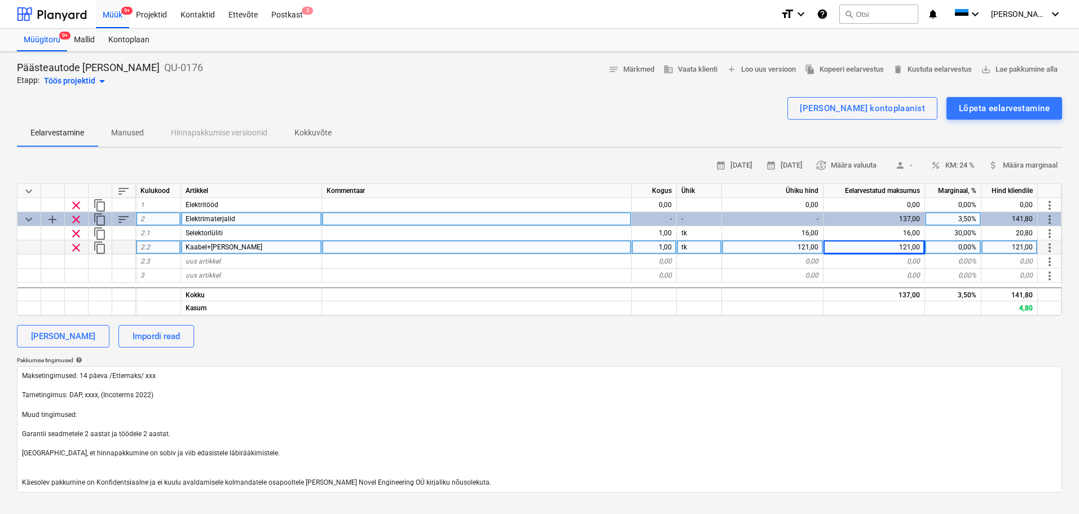
click at [974, 248] on div "0,00%" at bounding box center [953, 247] width 56 height 14
type input "30"
type textarea "x"
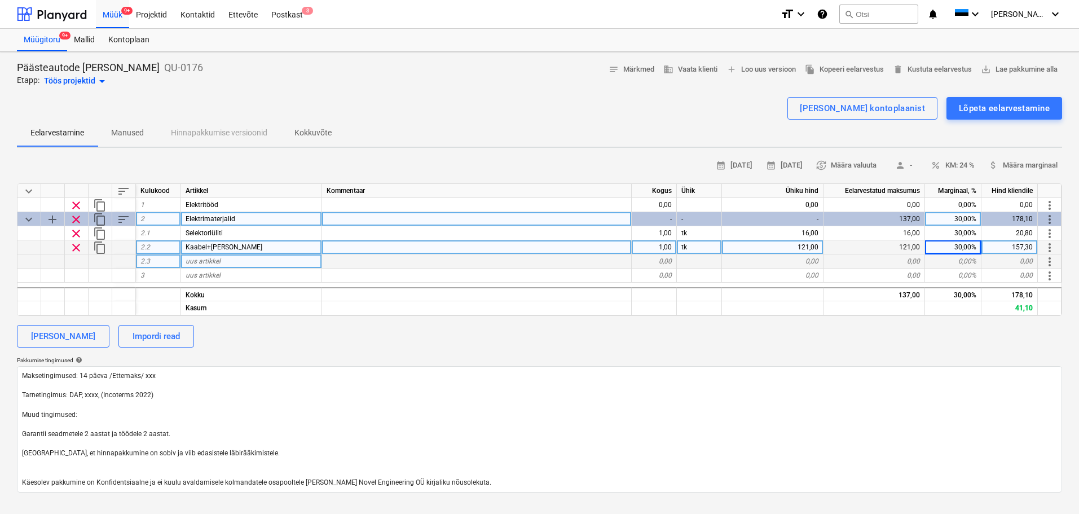
click at [251, 262] on div "uus artikkel" at bounding box center [251, 261] width 141 height 14
click at [219, 260] on span "uus artikkel" at bounding box center [203, 261] width 35 height 8
type input "Läbiviigud"
click at [659, 259] on div "0,00" at bounding box center [654, 261] width 45 height 14
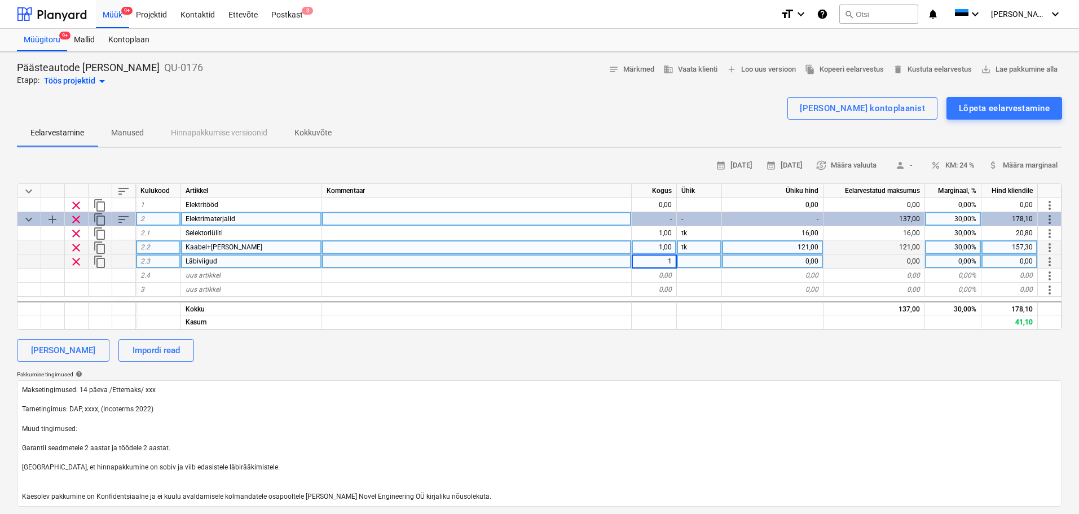
click at [682, 262] on div at bounding box center [699, 261] width 45 height 14
type textarea "x"
type input "tk"
type textarea "x"
click at [753, 260] on div "0,00" at bounding box center [773, 261] width 102 height 14
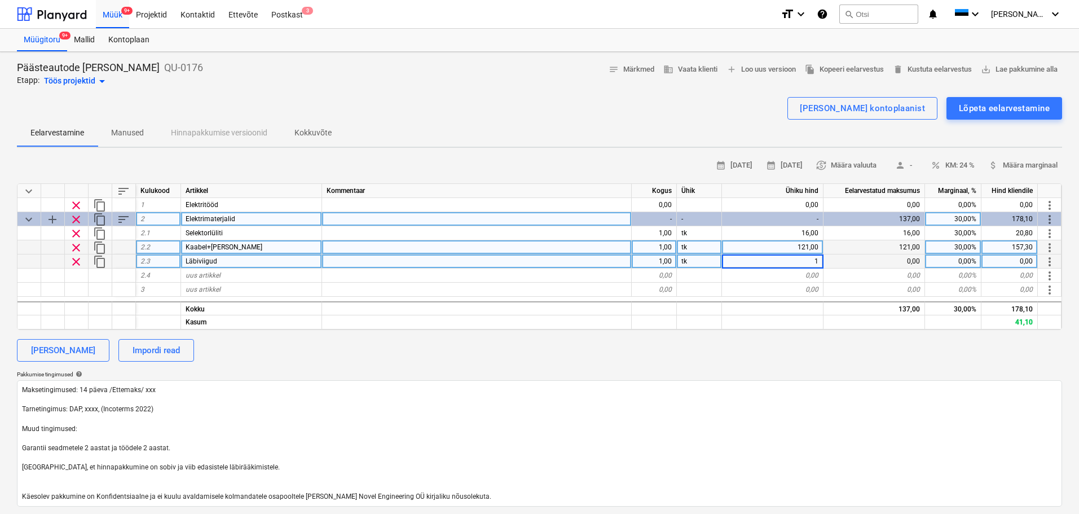
type input "12"
click at [885, 258] on div "0,00" at bounding box center [875, 261] width 102 height 14
type textarea "x"
click at [960, 259] on div "0,00%" at bounding box center [953, 261] width 56 height 14
type input "30"
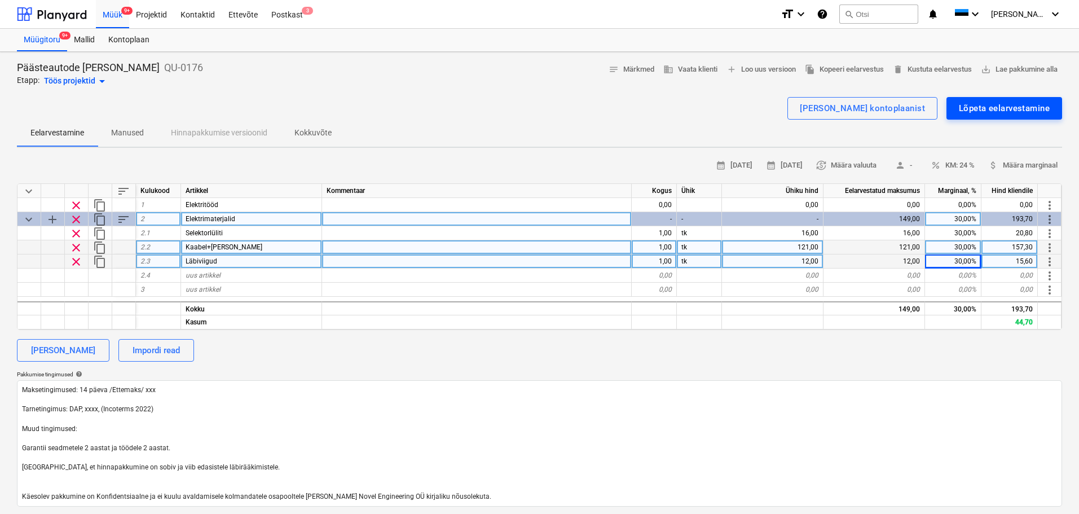
click at [986, 113] on div "Lõpeta eelarvestamine" at bounding box center [1004, 108] width 91 height 15
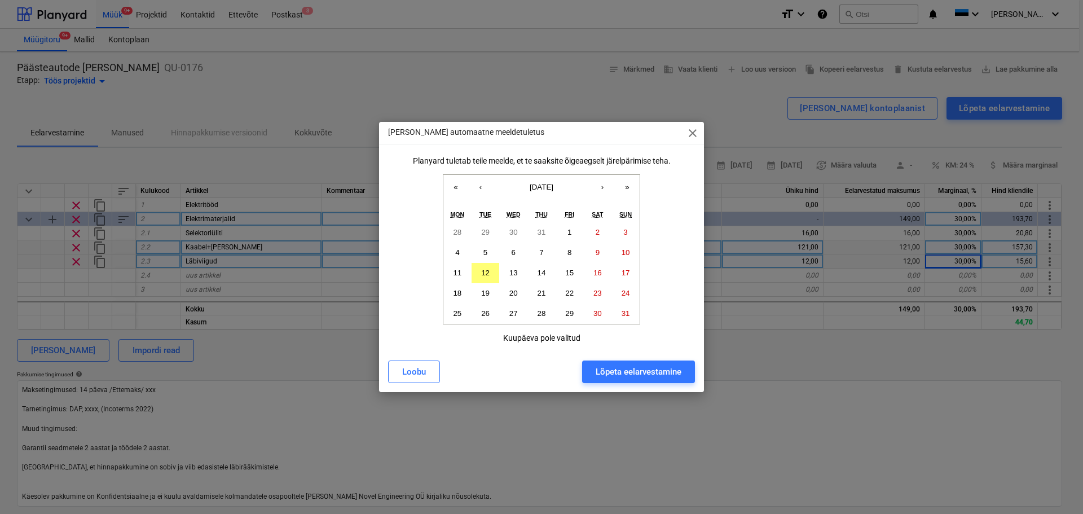
click at [643, 370] on div "Lõpeta eelarvestamine" at bounding box center [639, 371] width 86 height 15
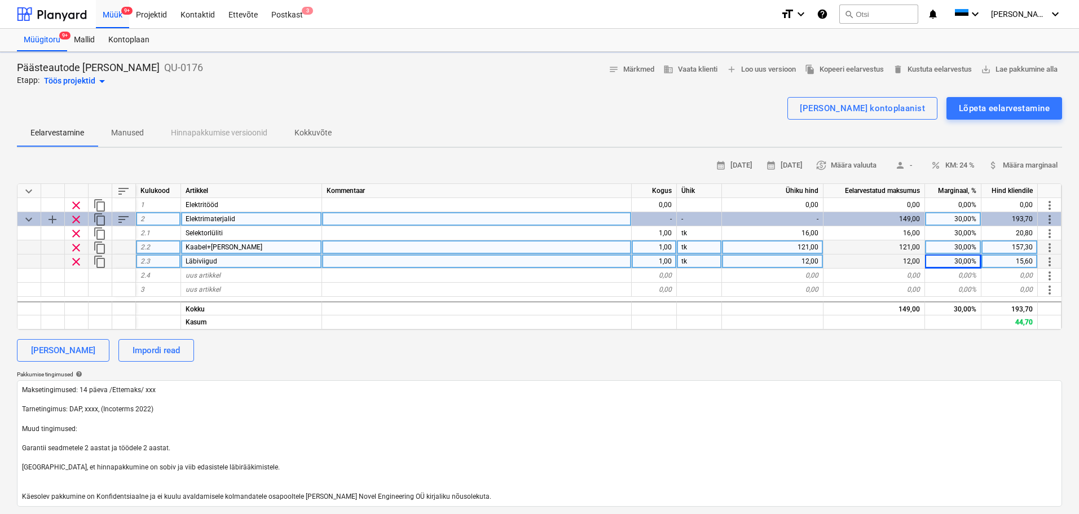
type textarea "x"
